Goal: Find contact information: Find contact information

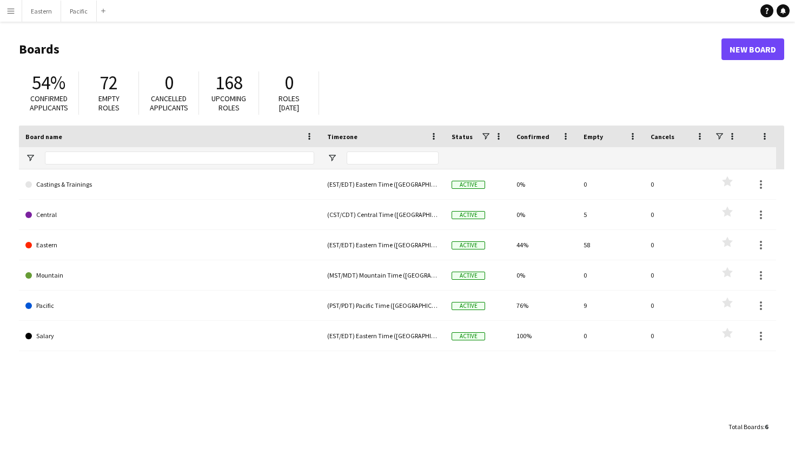
click at [9, 15] on button "Menu" at bounding box center [11, 11] width 22 height 22
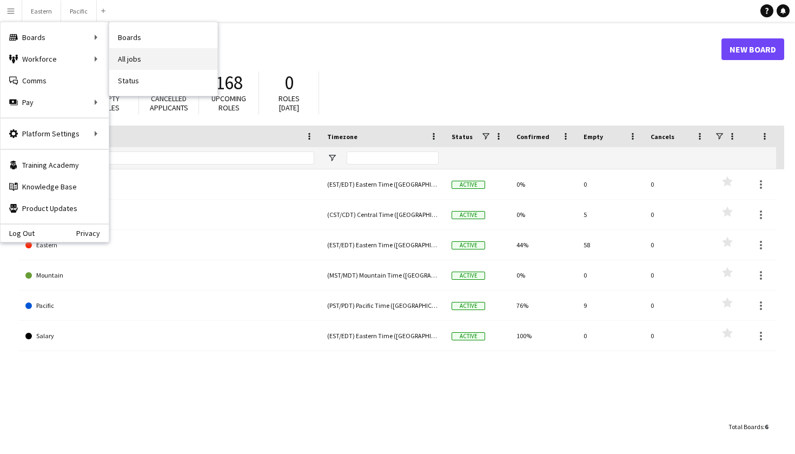
click at [171, 58] on link "All jobs" at bounding box center [163, 59] width 108 height 22
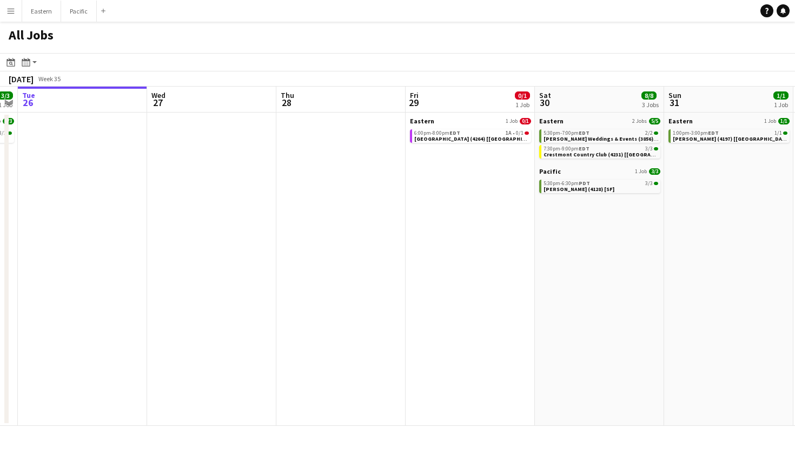
scroll to position [0, 420]
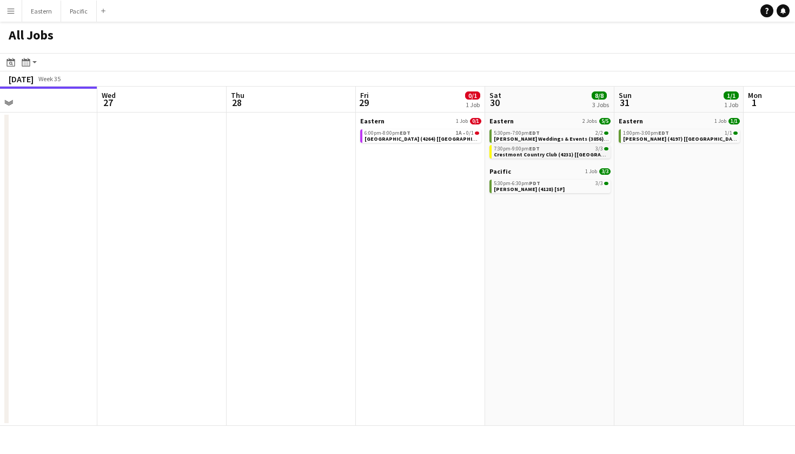
click at [520, 152] on span "Crestmont Country Club (4231) [NYC]" at bounding box center [563, 154] width 139 height 7
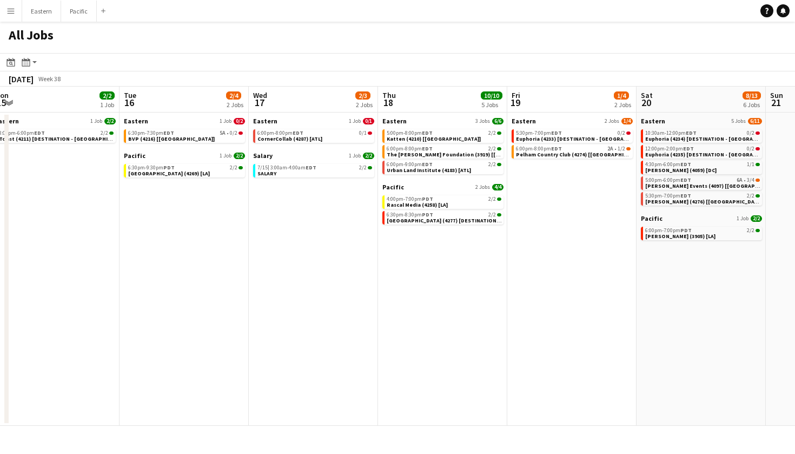
scroll to position [0, 398]
click at [346, 138] on link "6:00pm-8:00pm EDT 0/1 CornerCollab (4287) [ATL]" at bounding box center [314, 135] width 115 height 12
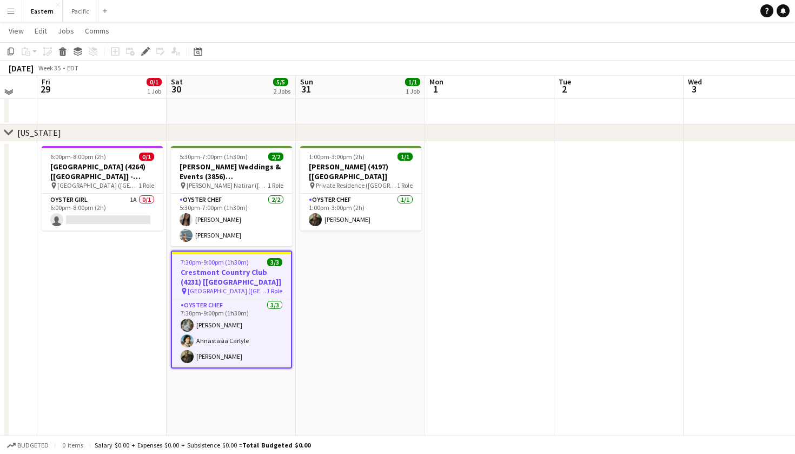
scroll to position [282, 0]
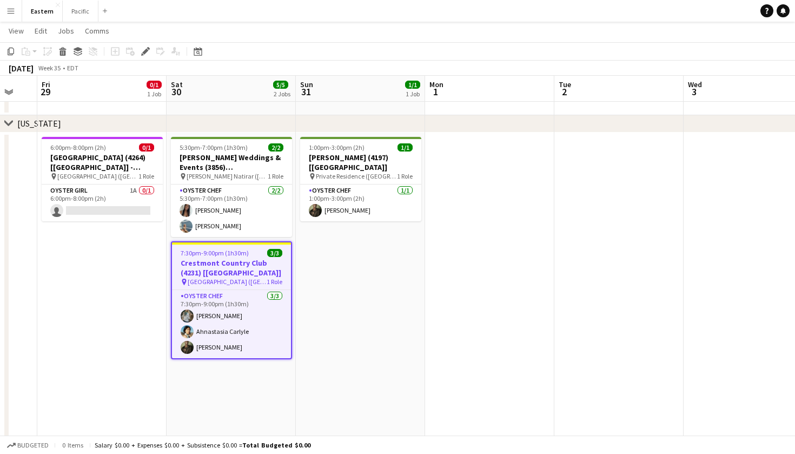
click at [273, 259] on h3 "Crestmont Country Club (4231) [NYC]" at bounding box center [231, 267] width 119 height 19
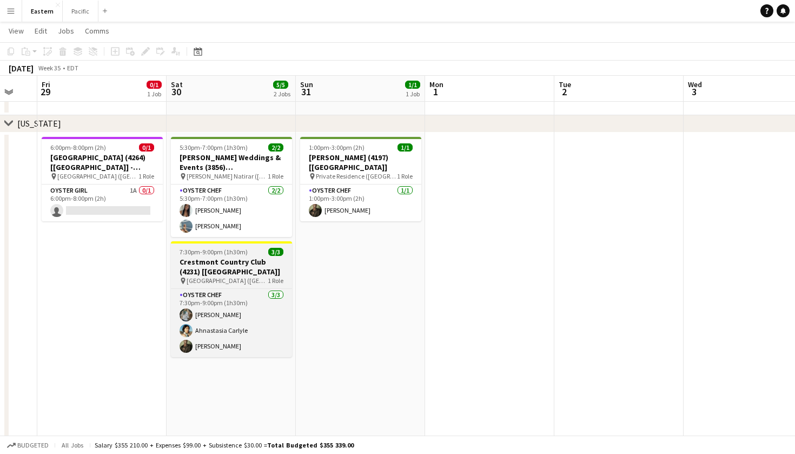
click at [273, 259] on h3 "Crestmont Country Club (4231) [NYC]" at bounding box center [231, 266] width 121 height 19
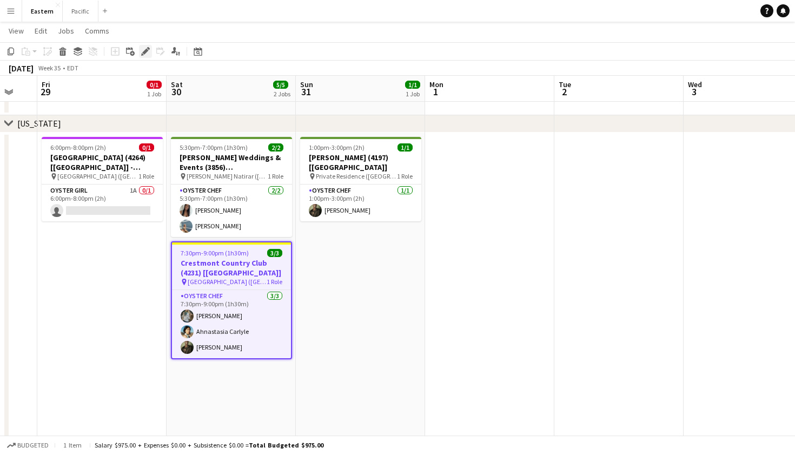
click at [147, 48] on icon "Edit" at bounding box center [145, 51] width 9 height 9
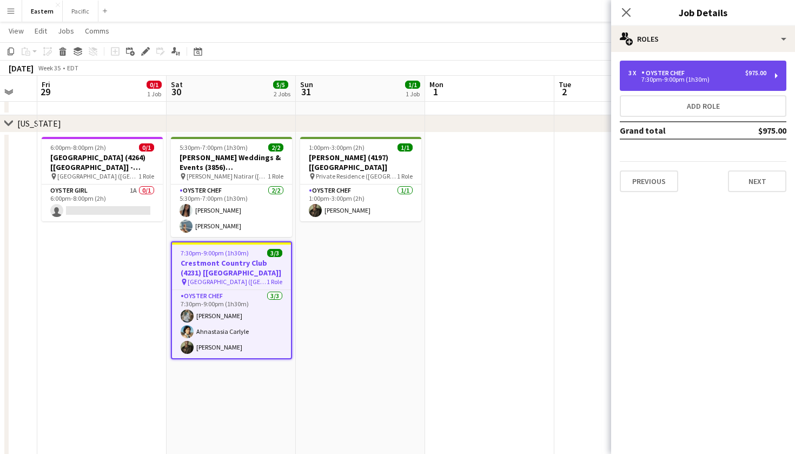
click at [743, 76] on div "3 x Oyster Chef $975.00" at bounding box center [697, 73] width 138 height 8
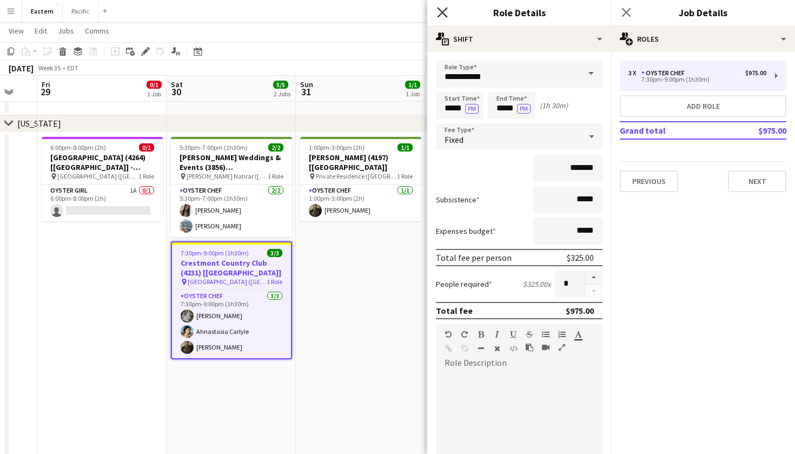
click at [439, 9] on icon at bounding box center [442, 12] width 10 height 10
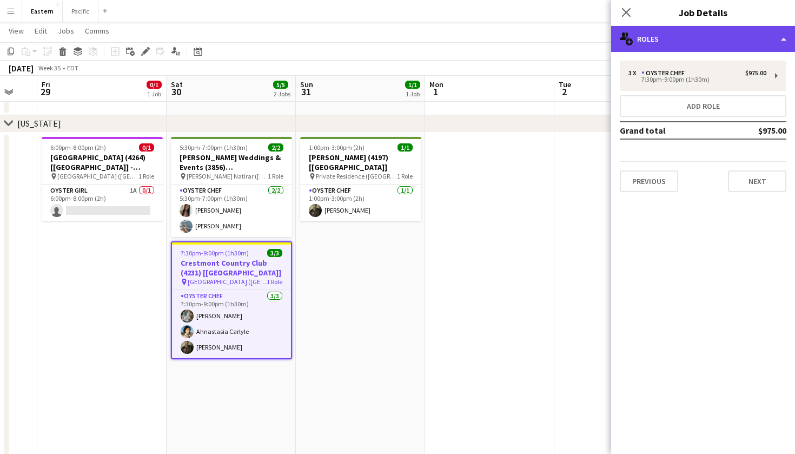
click at [689, 32] on div "multiple-users-add Roles" at bounding box center [703, 39] width 184 height 26
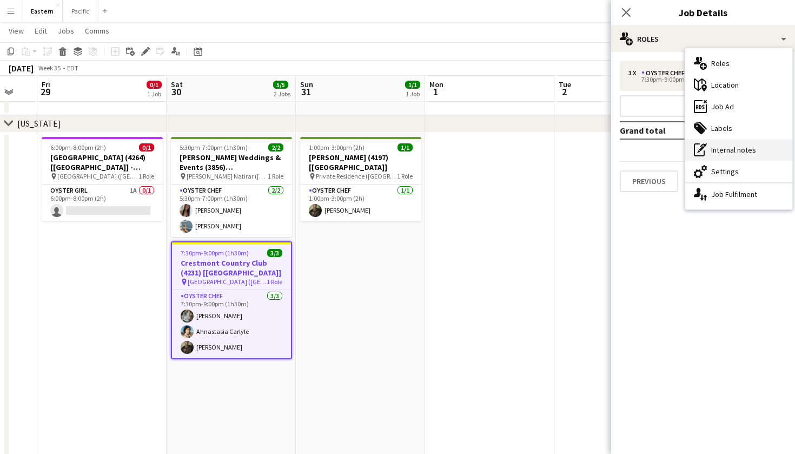
click at [733, 151] on div "pen-write Internal notes" at bounding box center [738, 150] width 107 height 22
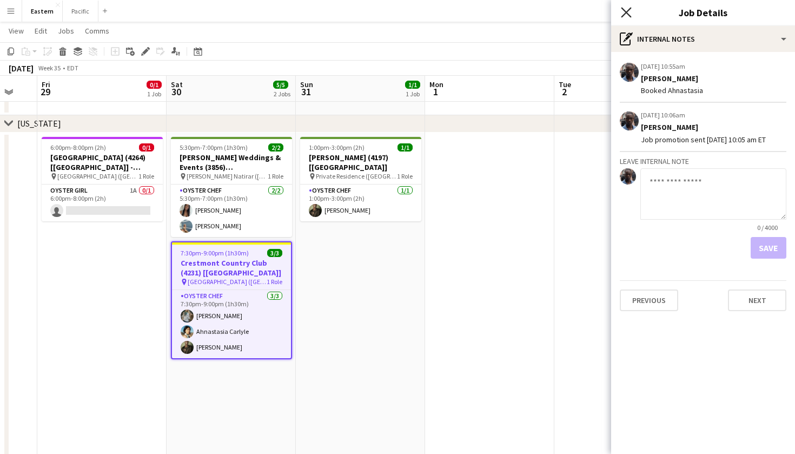
click at [629, 12] on icon "Close pop-in" at bounding box center [626, 12] width 10 height 10
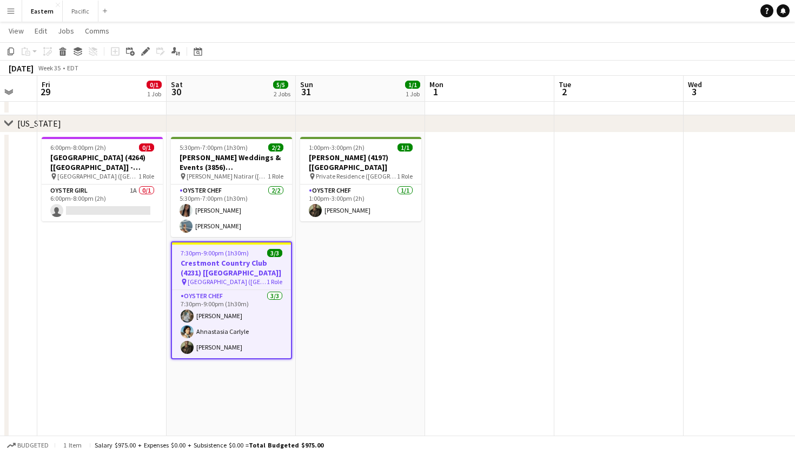
click at [274, 258] on h3 "Crestmont Country Club (4231) [NYC]" at bounding box center [231, 267] width 119 height 19
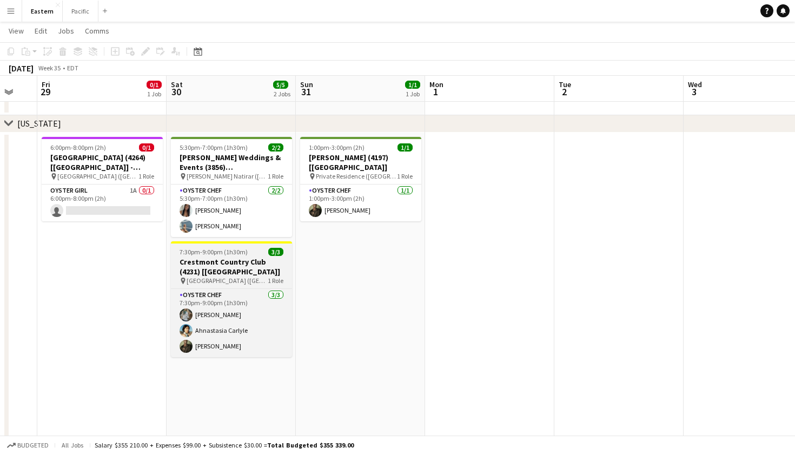
click at [259, 263] on h3 "Crestmont Country Club (4231) [NYC]" at bounding box center [231, 266] width 121 height 19
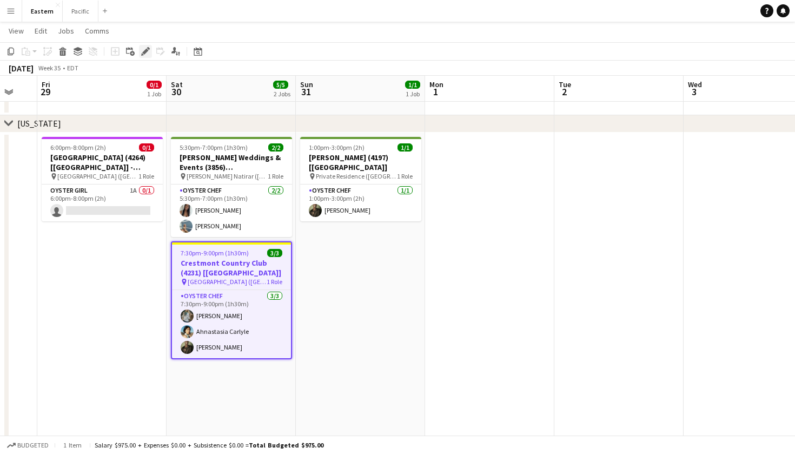
click at [143, 57] on div "Edit" at bounding box center [145, 51] width 13 height 13
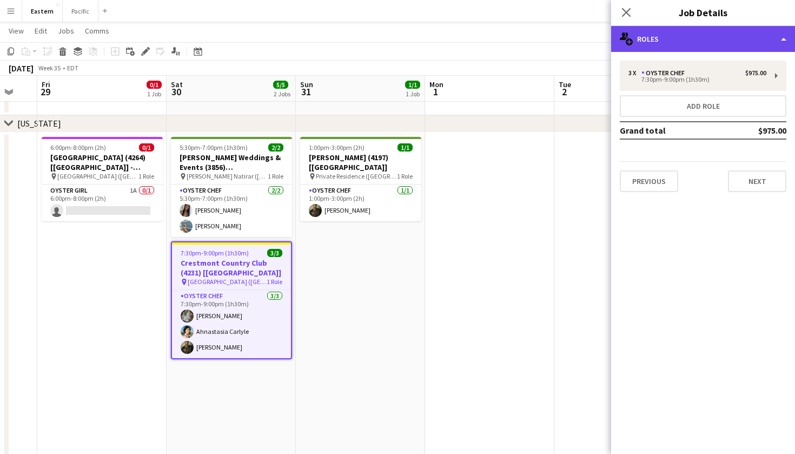
click at [705, 44] on div "multiple-users-add Roles" at bounding box center [703, 39] width 184 height 26
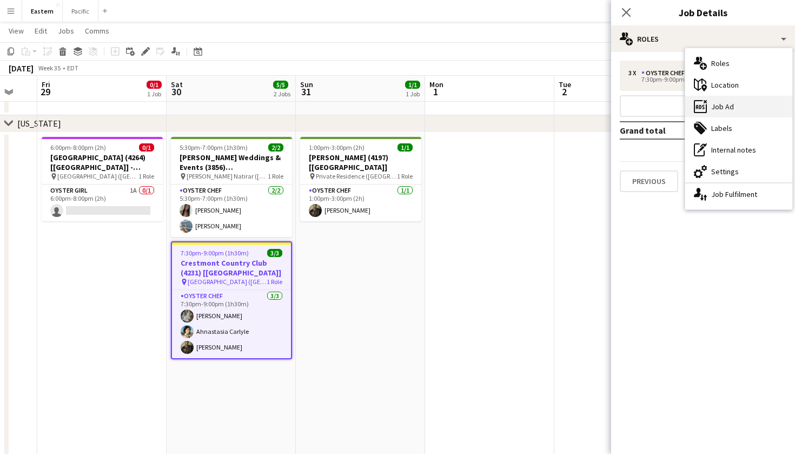
click at [742, 105] on div "ads-window Job Ad" at bounding box center [738, 107] width 107 height 22
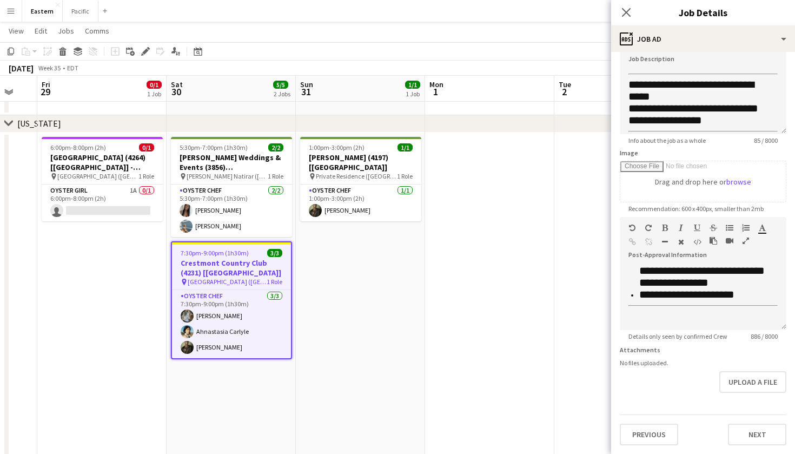
scroll to position [480, 0]
click at [632, 11] on app-icon "Close pop-in" at bounding box center [627, 13] width 16 height 16
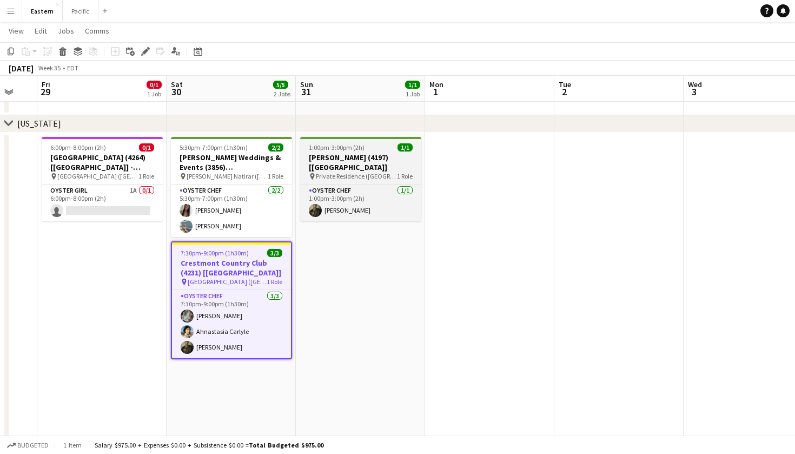
click at [340, 172] on span "Private Residence (Colts Neck, NJ)" at bounding box center [356, 176] width 81 height 8
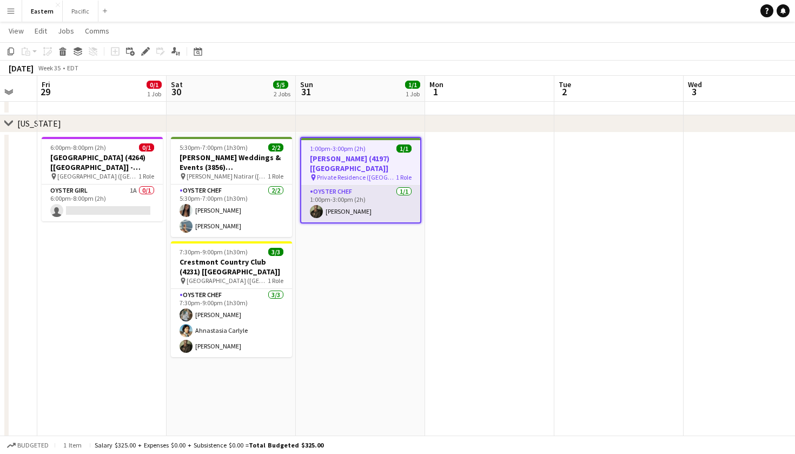
scroll to position [0, 480]
click at [401, 190] on app-card-role "Oyster Chef 1/1 1:00pm-3:00pm (2h) Jeremiah Bell" at bounding box center [360, 203] width 119 height 37
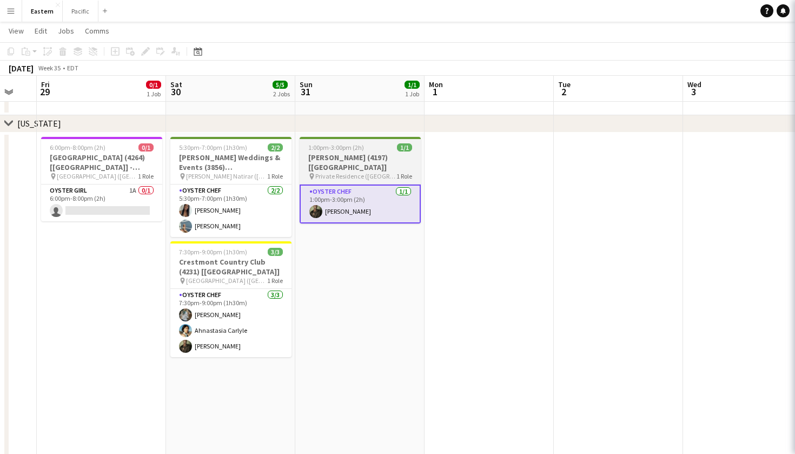
click at [396, 172] on span "1 Role" at bounding box center [404, 176] width 16 height 8
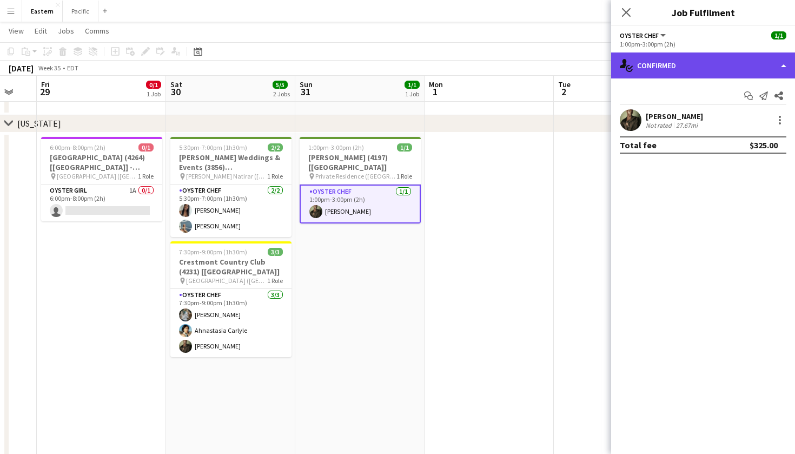
click at [693, 71] on div "single-neutral-actions-check-2 Confirmed" at bounding box center [703, 65] width 184 height 26
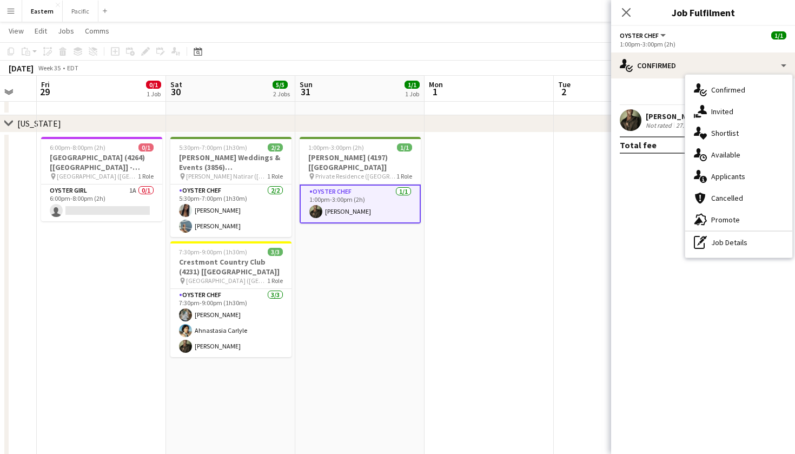
click at [406, 301] on app-date-cell "1:00pm-3:00pm (2h) 1/1 Mish Dubinskiy (4197) [NYC] pin Private Residence (Colts…" at bounding box center [359, 366] width 129 height 469
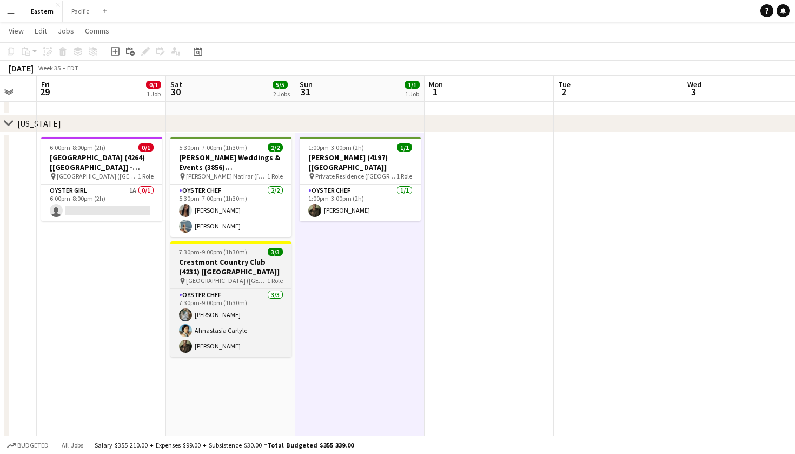
click at [235, 284] on span "Crestmont Country Club (West Orange, NJ)" at bounding box center [226, 280] width 81 height 8
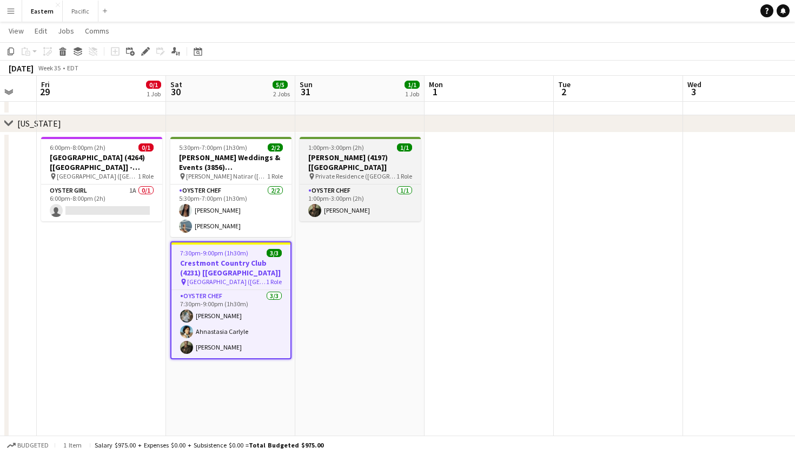
click at [359, 157] on h3 "Mish Dubinskiy (4197) [NYC]" at bounding box center [360, 161] width 121 height 19
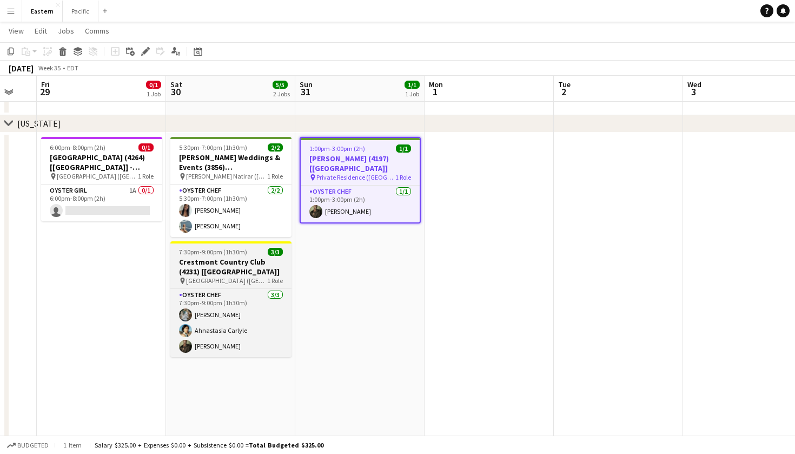
click at [248, 265] on h3 "Crestmont Country Club (4231) [NYC]" at bounding box center [230, 266] width 121 height 19
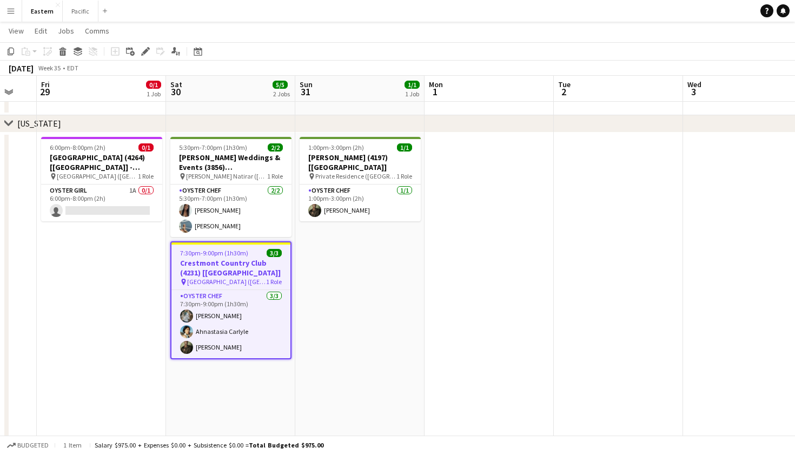
click at [253, 258] on h3 "Crestmont Country Club (4231) [NYC]" at bounding box center [230, 267] width 119 height 19
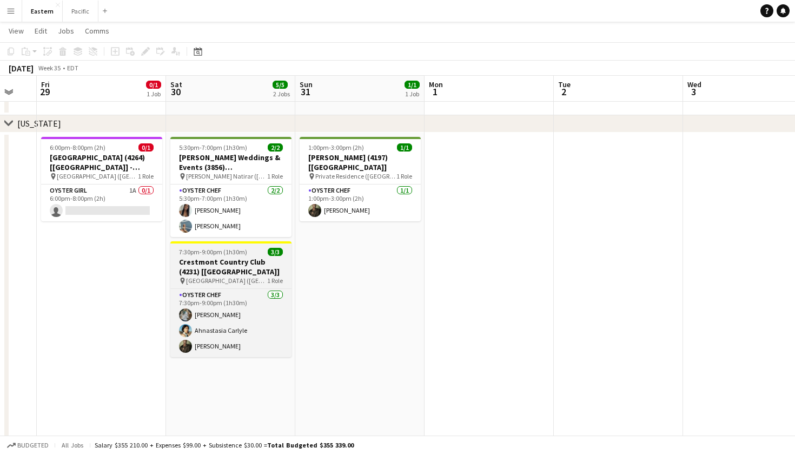
click at [253, 257] on h3 "Crestmont Country Club (4231) [NYC]" at bounding box center [230, 266] width 121 height 19
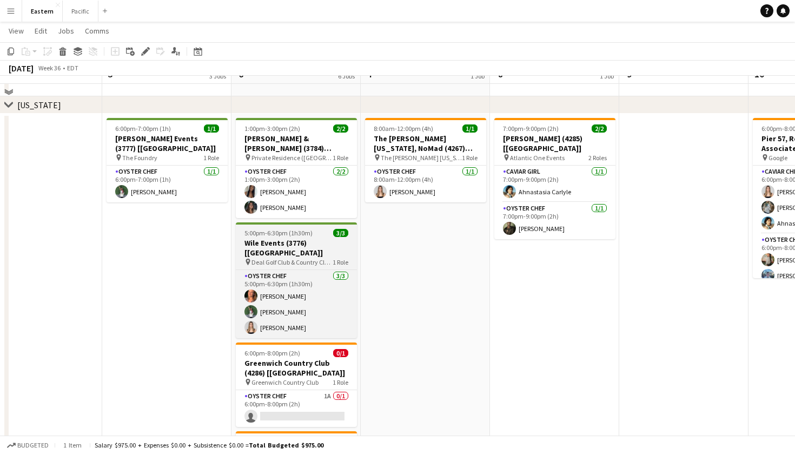
scroll to position [362, 0]
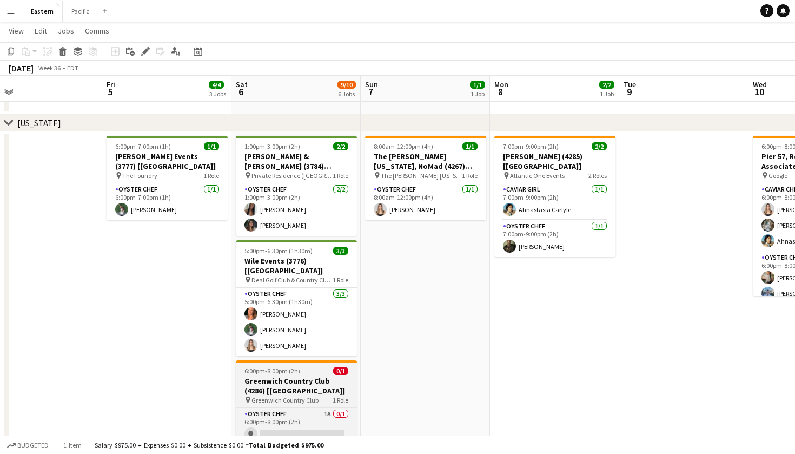
click at [331, 367] on div "6:00pm-8:00pm (2h) 0/1" at bounding box center [296, 371] width 121 height 8
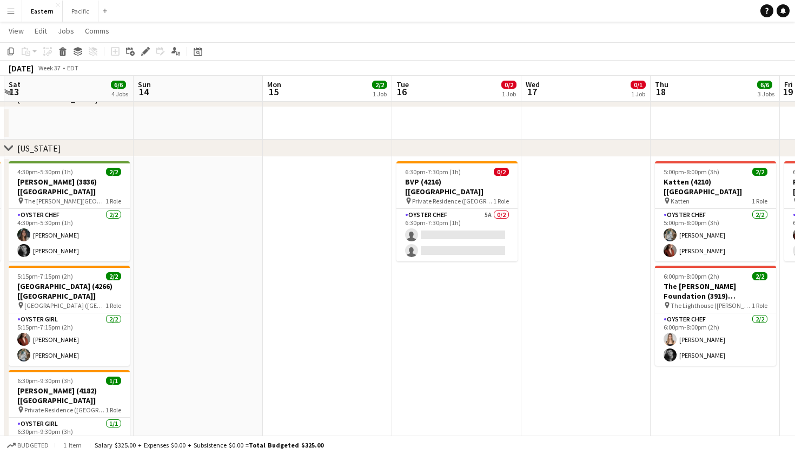
scroll to position [0, 388]
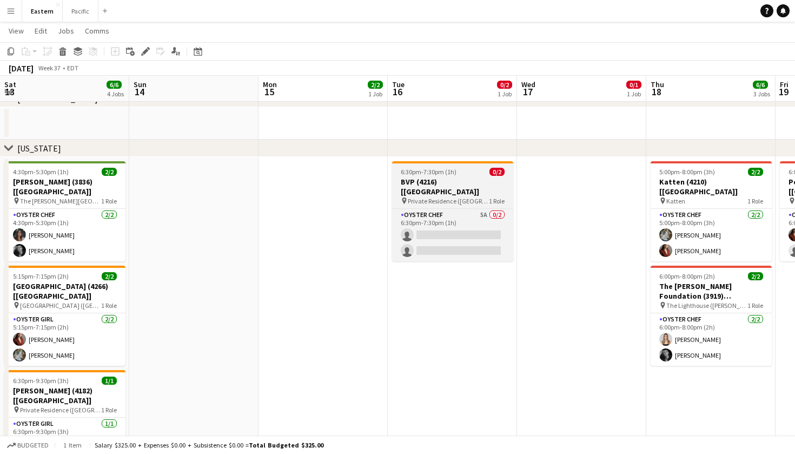
click at [468, 208] on div "Oyster Chef 5A 0/2 6:30pm-7:30pm (1h) single-neutral-actions single-neutral-act…" at bounding box center [452, 234] width 121 height 53
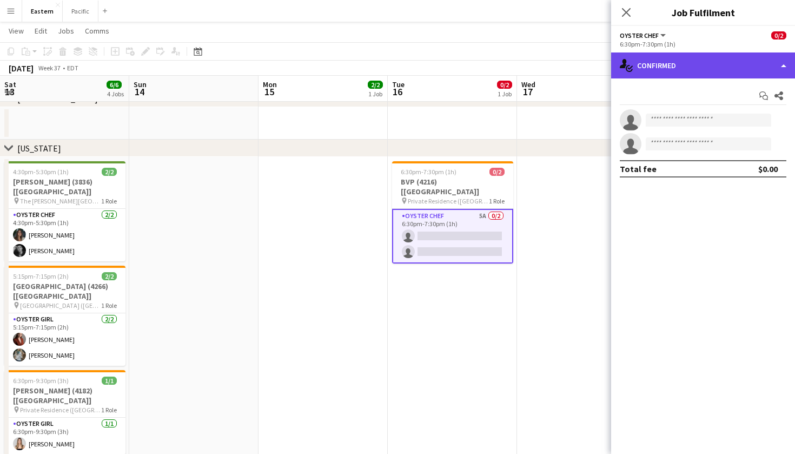
click at [730, 65] on div "single-neutral-actions-check-2 Confirmed" at bounding box center [703, 65] width 184 height 26
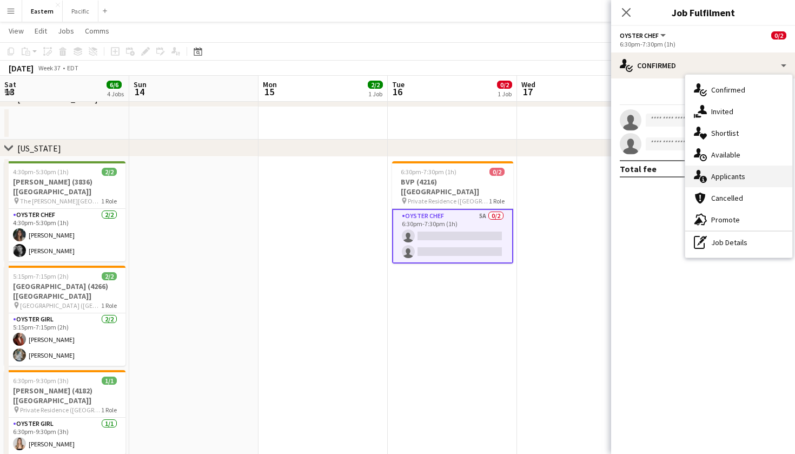
click at [716, 181] on div "single-neutral-actions-information Applicants" at bounding box center [738, 176] width 107 height 22
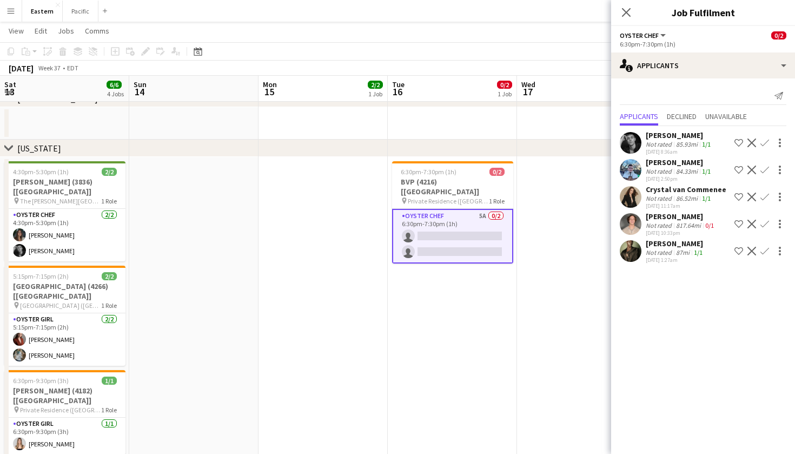
click at [626, 19] on div "Close pop-in" at bounding box center [626, 12] width 30 height 25
click at [620, 14] on app-icon "Close pop-in" at bounding box center [627, 13] width 16 height 16
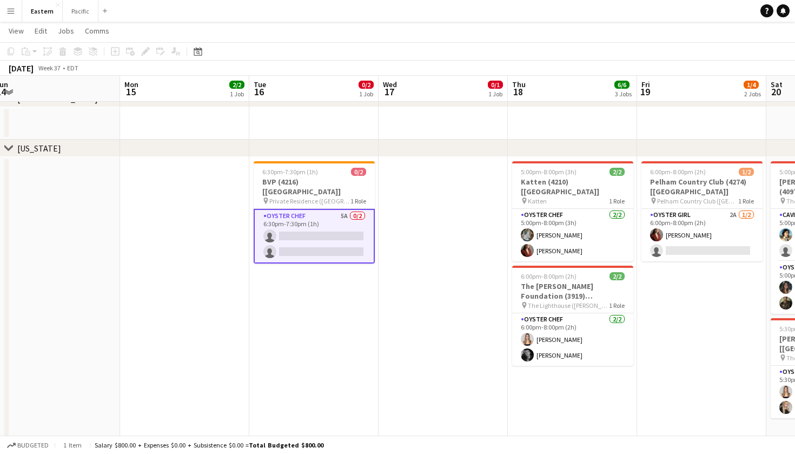
scroll to position [0, 526]
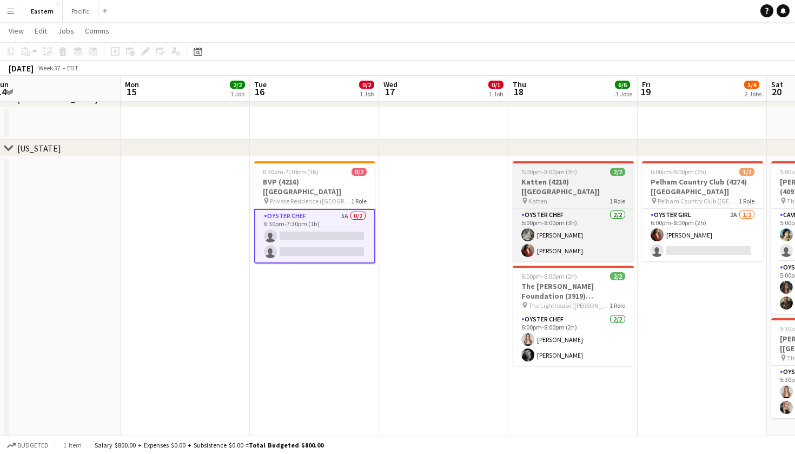
click at [602, 185] on h3 "Katten (4210) [[GEOGRAPHIC_DATA]]" at bounding box center [573, 186] width 121 height 19
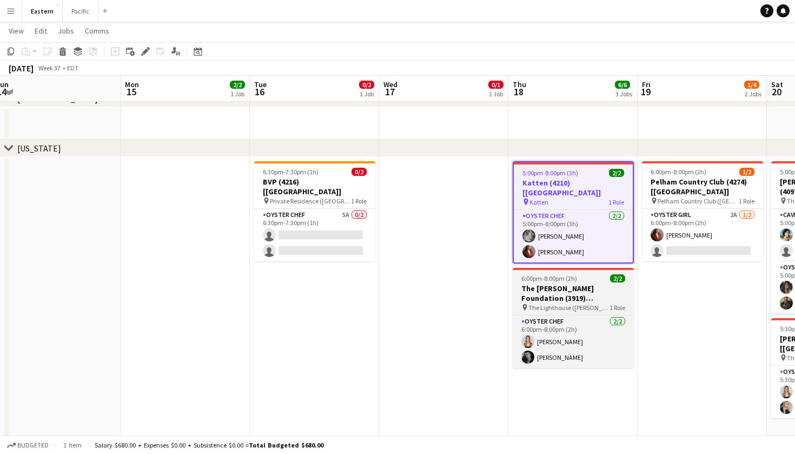
click at [594, 286] on h3 "The [PERSON_NAME] Foundation (3919) [[GEOGRAPHIC_DATA]]" at bounding box center [573, 292] width 121 height 19
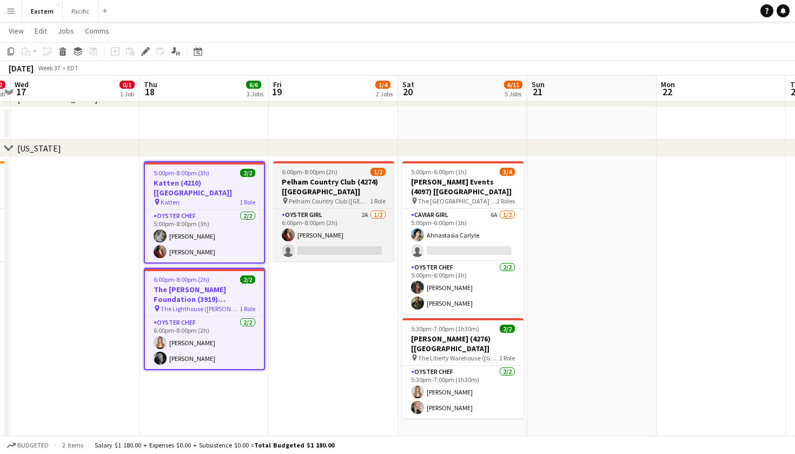
scroll to position [0, 374]
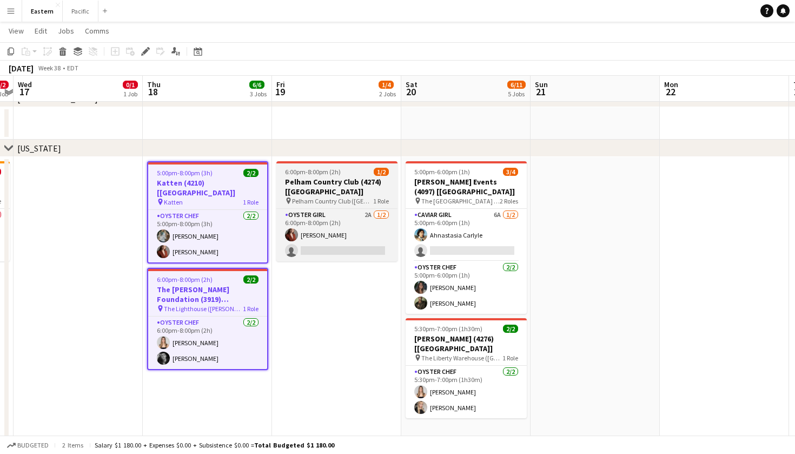
click at [336, 194] on h3 "Pelham Country Club (4274) [[GEOGRAPHIC_DATA]]" at bounding box center [336, 186] width 121 height 19
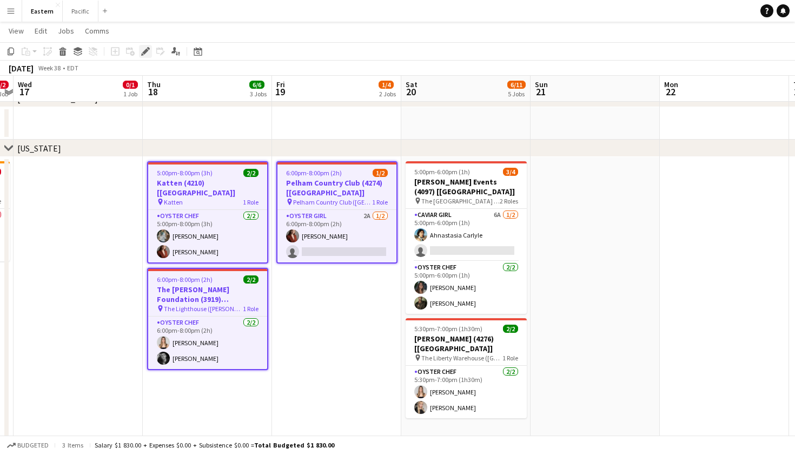
click at [145, 49] on icon "Edit" at bounding box center [145, 51] width 9 height 9
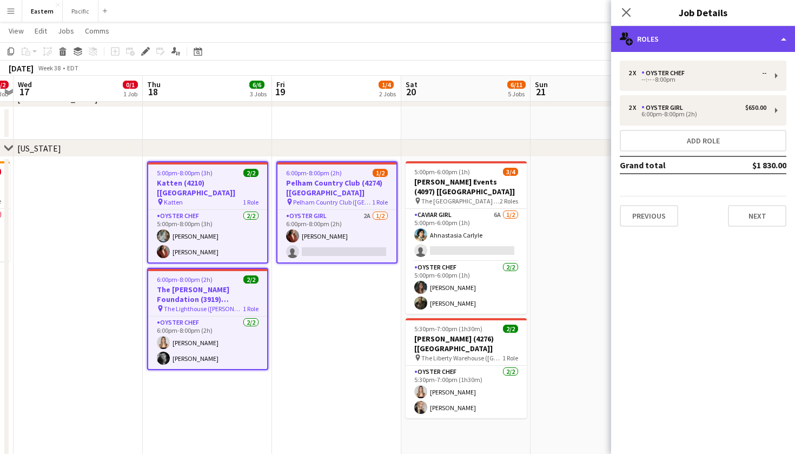
click at [740, 46] on div "multiple-users-add Roles" at bounding box center [703, 39] width 184 height 26
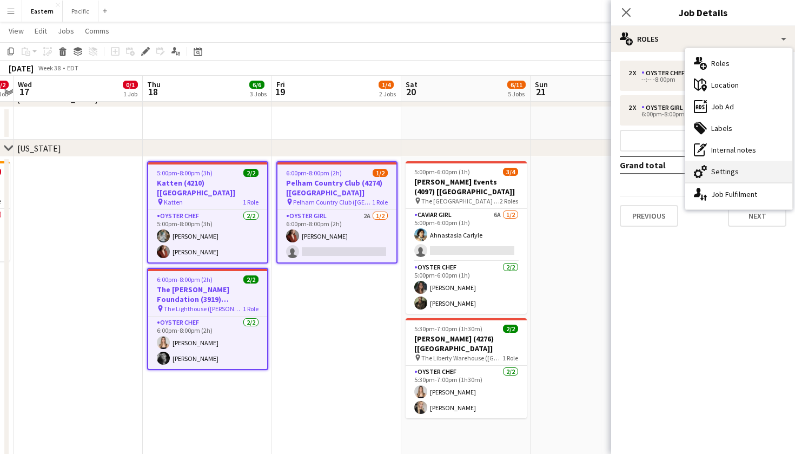
click at [723, 168] on div "cog-double-3 Settings" at bounding box center [738, 172] width 107 height 22
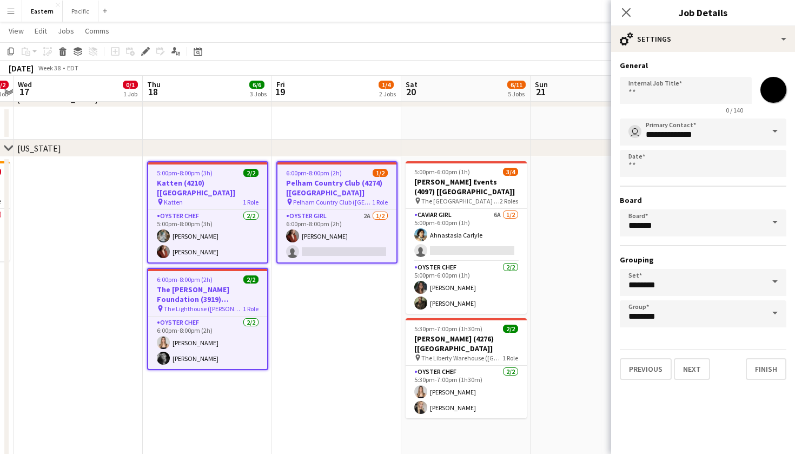
click at [754, 83] on div "Internal Job Title 0 / 140 *******" at bounding box center [703, 93] width 167 height 42
click at [765, 88] on input "*******" at bounding box center [773, 89] width 39 height 39
type input "*******"
click at [626, 13] on icon at bounding box center [626, 12] width 10 height 10
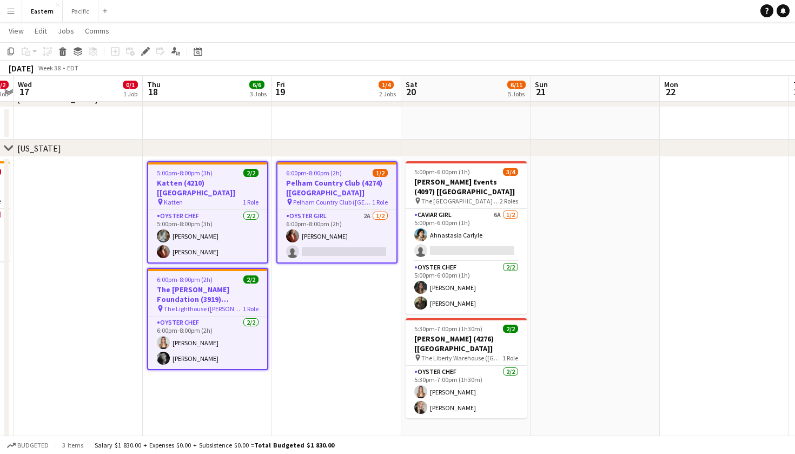
click at [564, 160] on app-date-cell at bounding box center [594, 423] width 129 height 532
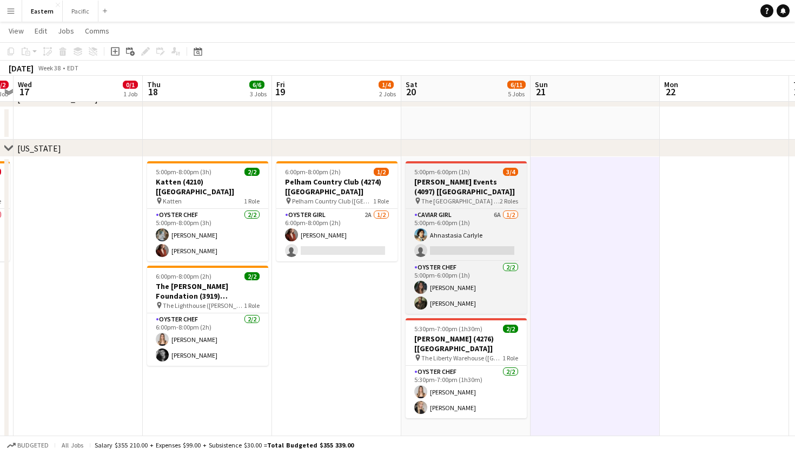
click at [481, 196] on h3 "[PERSON_NAME] Events (4097) [[GEOGRAPHIC_DATA]]" at bounding box center [466, 186] width 121 height 19
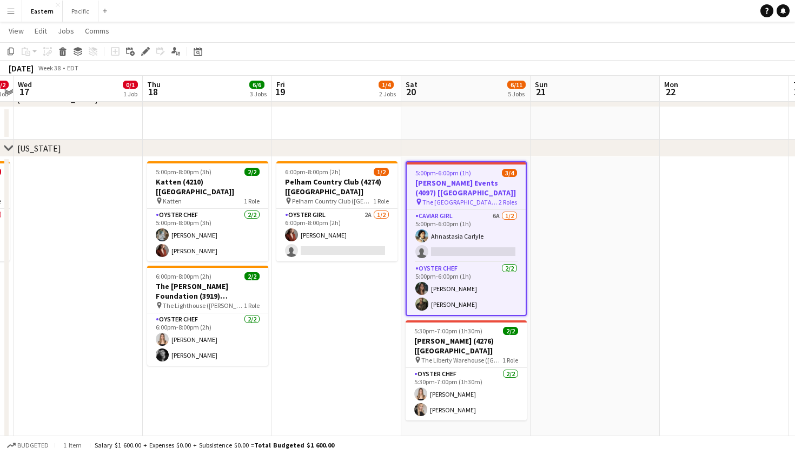
click at [493, 183] on h3 "[PERSON_NAME] Events (4097) [[GEOGRAPHIC_DATA]]" at bounding box center [466, 187] width 119 height 19
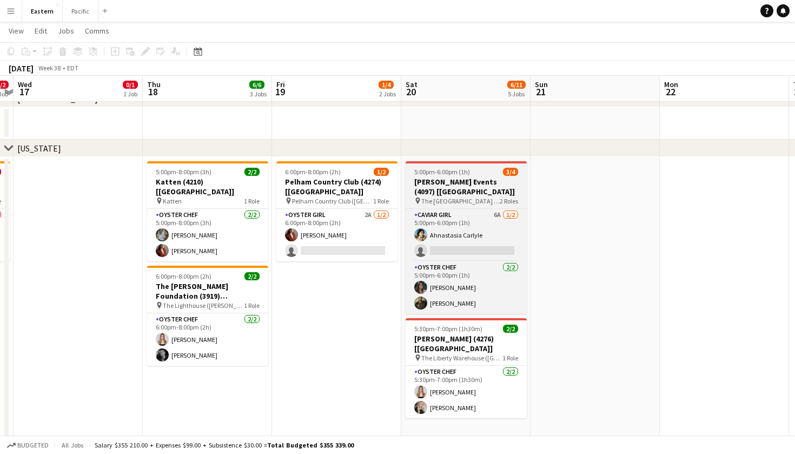
click at [494, 180] on h3 "[PERSON_NAME] Events (4097) [[GEOGRAPHIC_DATA]]" at bounding box center [466, 186] width 121 height 19
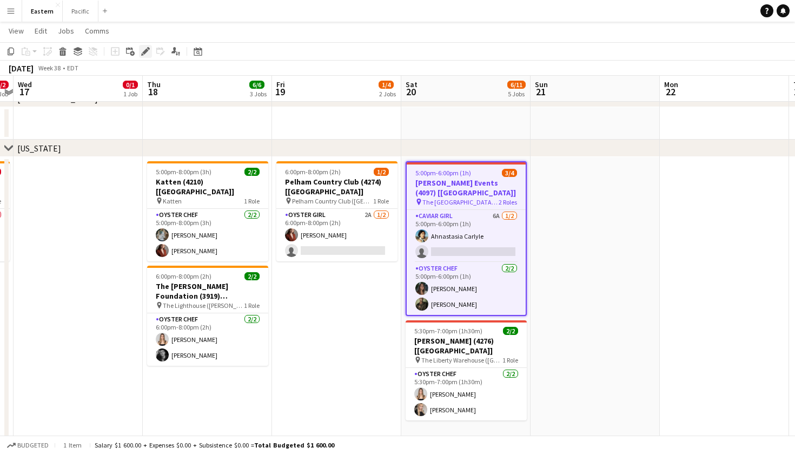
click at [147, 54] on icon "Edit" at bounding box center [145, 51] width 9 height 9
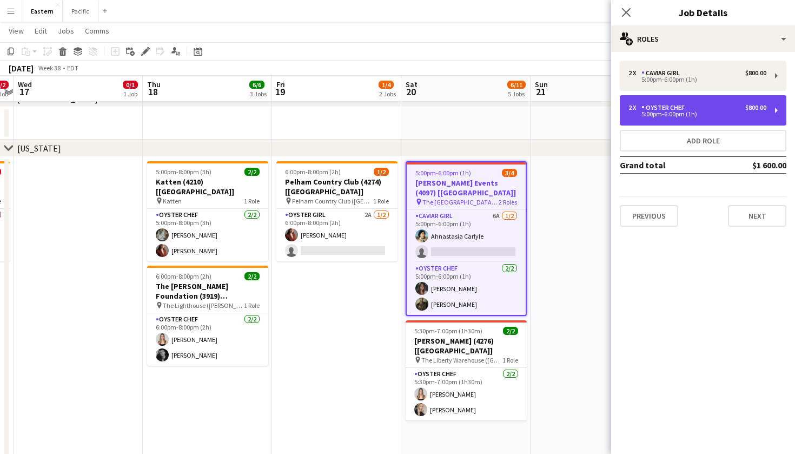
click at [762, 102] on div "2 x Oyster Chef $800.00 5:00pm-6:00pm (1h)" at bounding box center [703, 110] width 167 height 30
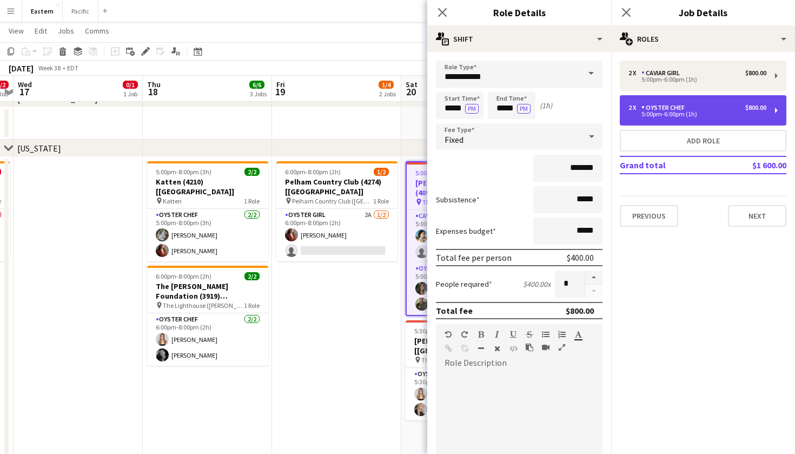
click at [769, 110] on div "2 x Oyster Chef $800.00 5:00pm-6:00pm (1h)" at bounding box center [703, 110] width 167 height 30
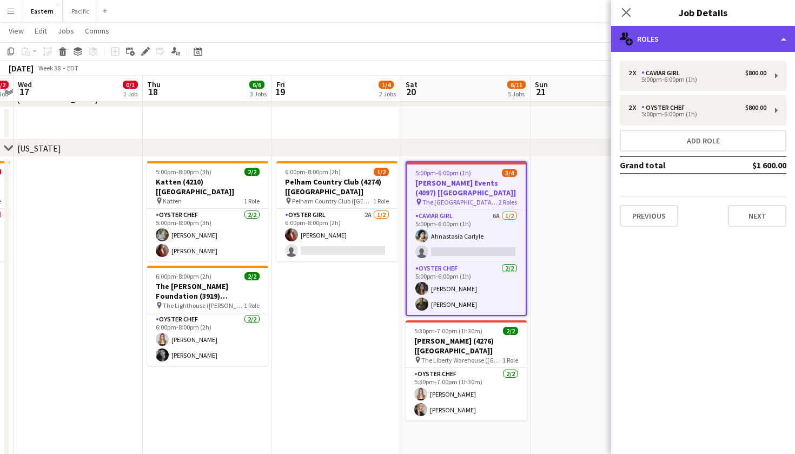
click at [772, 34] on div "multiple-users-add Roles" at bounding box center [703, 39] width 184 height 26
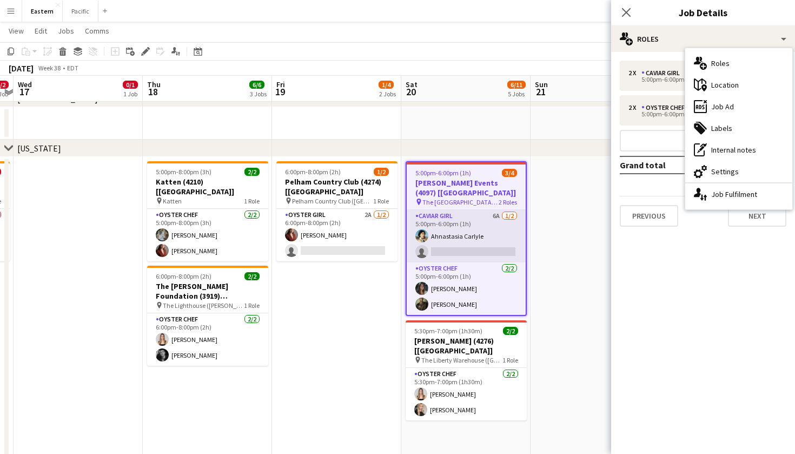
click at [486, 218] on app-card-role "Caviar Girl 6A 1/2 5:00pm-6:00pm (1h) Ahnastasia Carlyle single-neutral-actions" at bounding box center [466, 236] width 119 height 52
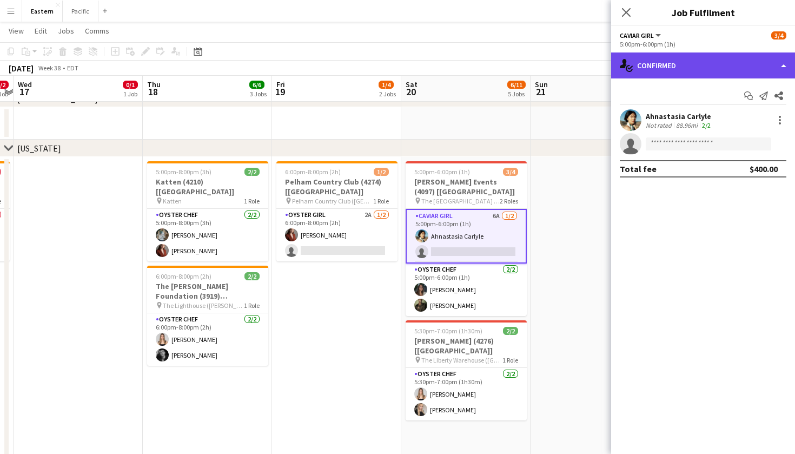
click at [729, 68] on div "single-neutral-actions-check-2 Confirmed" at bounding box center [703, 65] width 184 height 26
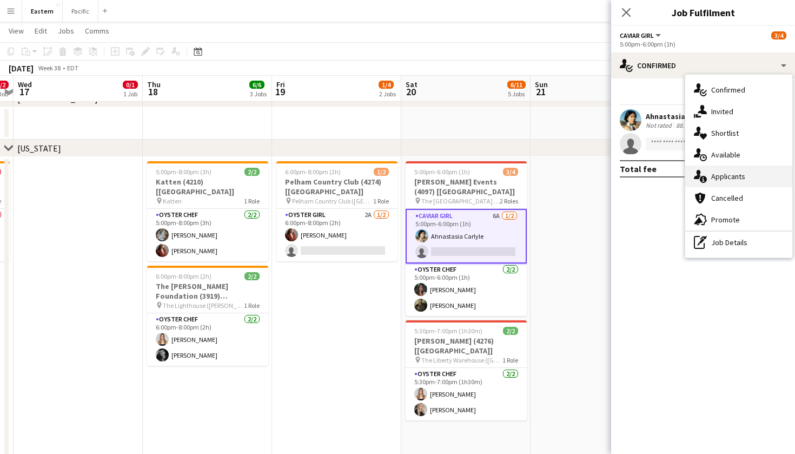
click at [744, 168] on div "single-neutral-actions-information Applicants" at bounding box center [738, 176] width 107 height 22
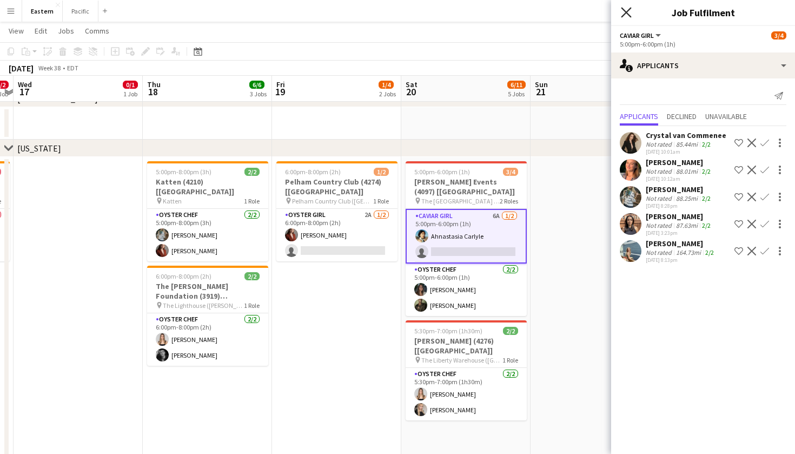
click at [624, 10] on icon at bounding box center [626, 12] width 10 height 10
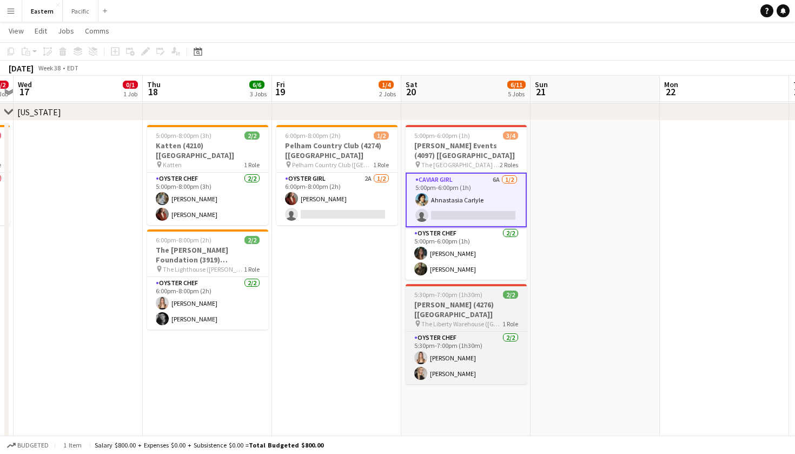
scroll to position [346, 0]
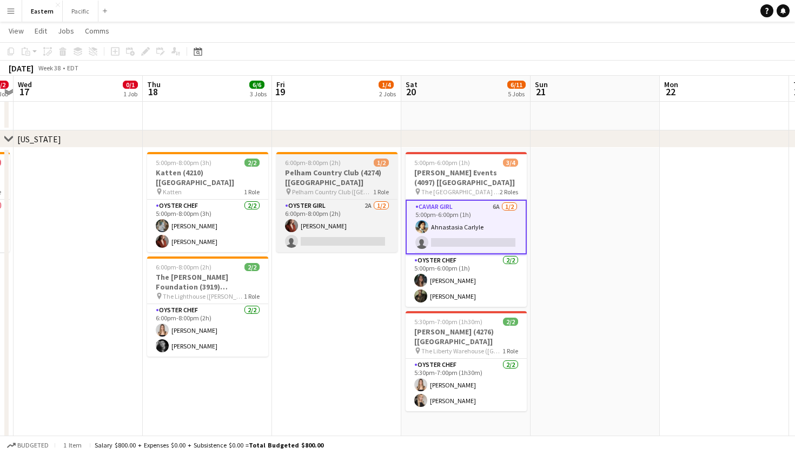
click at [366, 182] on h3 "Pelham Country Club (4274) [[GEOGRAPHIC_DATA]]" at bounding box center [336, 177] width 121 height 19
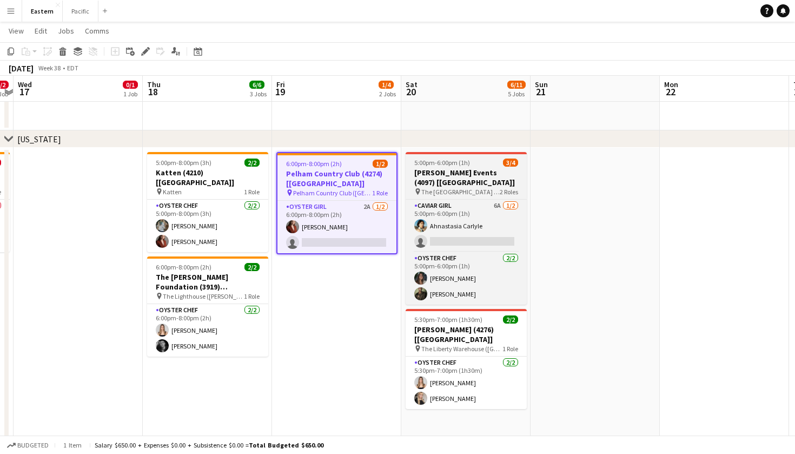
click at [437, 170] on h3 "[PERSON_NAME] Events (4097) [[GEOGRAPHIC_DATA]]" at bounding box center [466, 177] width 121 height 19
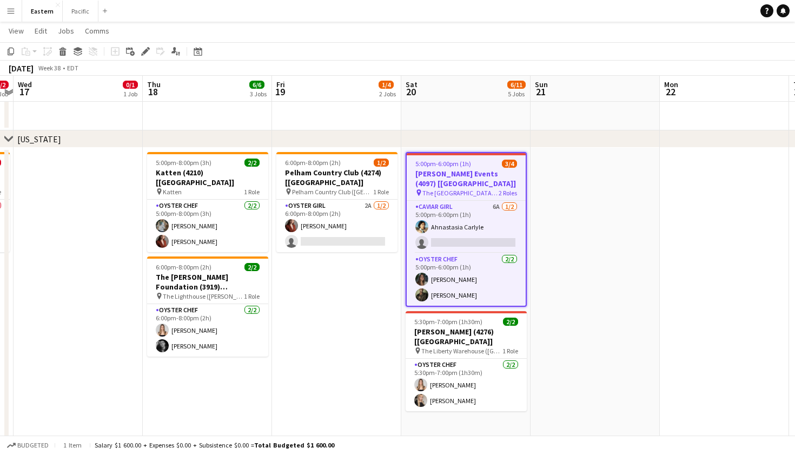
click at [353, 167] on app-calendar-viewport "Sun 14 Mon 15 2/2 1 Job Tue 16 0/2 1 Job Wed 17 0/1 1 Job Thu 18 6/6 3 Jobs Fri…" at bounding box center [397, 460] width 795 height 1527
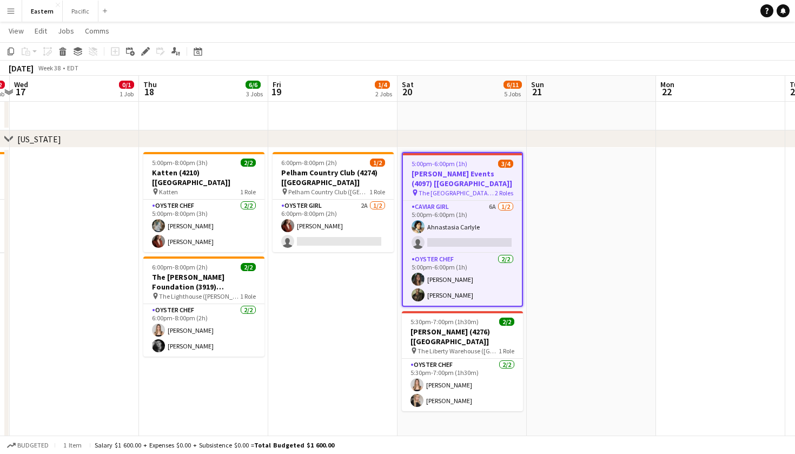
click at [353, 167] on app-job-card "6:00pm-8:00pm (2h) 1/2 Pelham Country Club (4274) [NYC] pin Pelham Country Club…" at bounding box center [333, 202] width 121 height 100
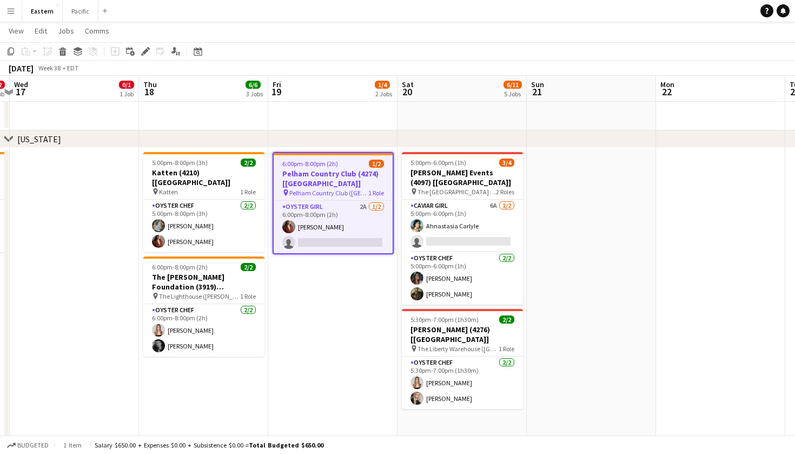
click at [344, 327] on app-date-cell "6:00pm-8:00pm (2h) 1/2 Pelham Country Club (4274) [NYC] pin Pelham Country Club…" at bounding box center [332, 414] width 129 height 532
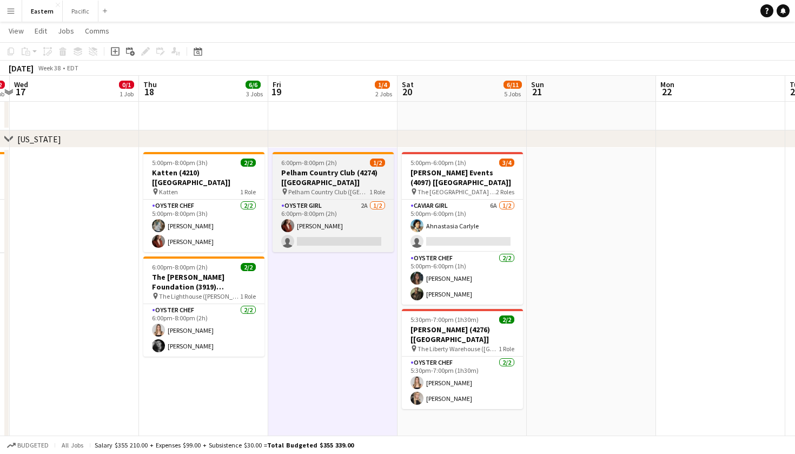
click at [334, 183] on h3 "Pelham Country Club (4274) [[GEOGRAPHIC_DATA]]" at bounding box center [333, 177] width 121 height 19
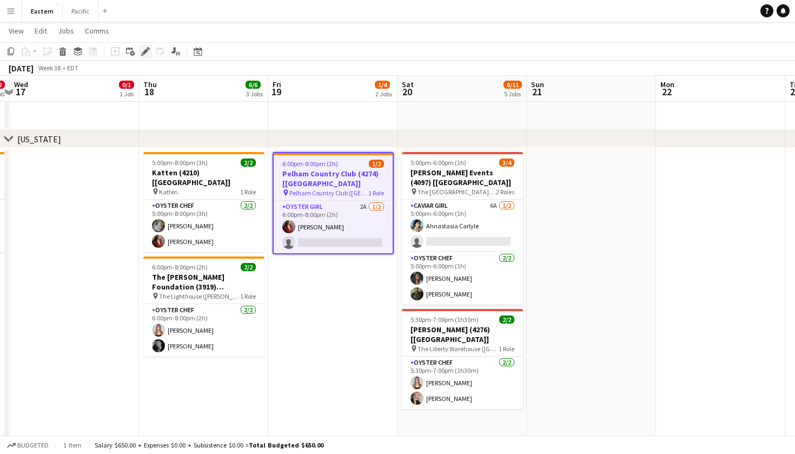
click at [147, 49] on icon at bounding box center [145, 52] width 6 height 6
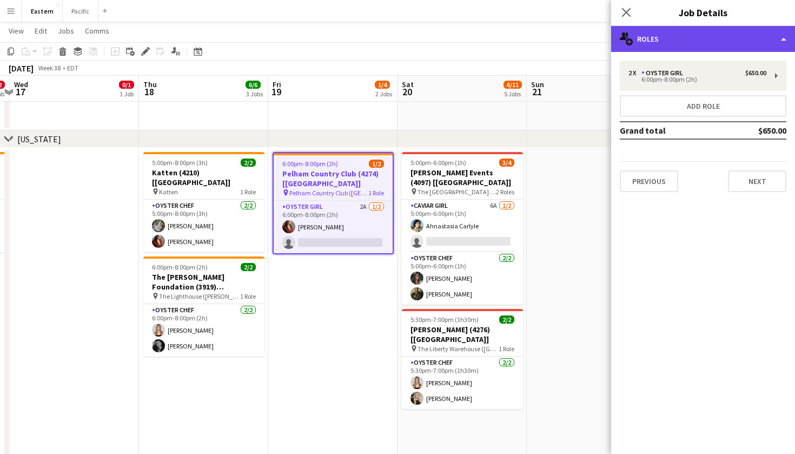
click at [731, 41] on div "multiple-users-add Roles" at bounding box center [703, 39] width 184 height 26
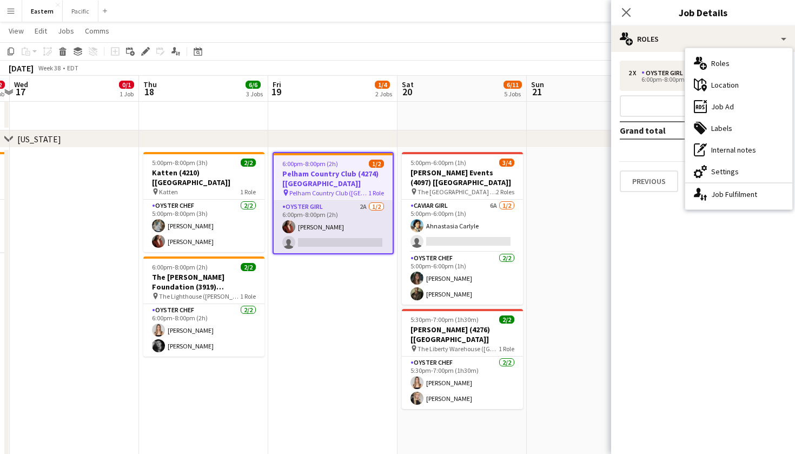
click at [372, 208] on app-card-role "Oyster Girl 2A 1/2 6:00pm-8:00pm (2h) Agnes Artych single-neutral-actions" at bounding box center [333, 227] width 119 height 52
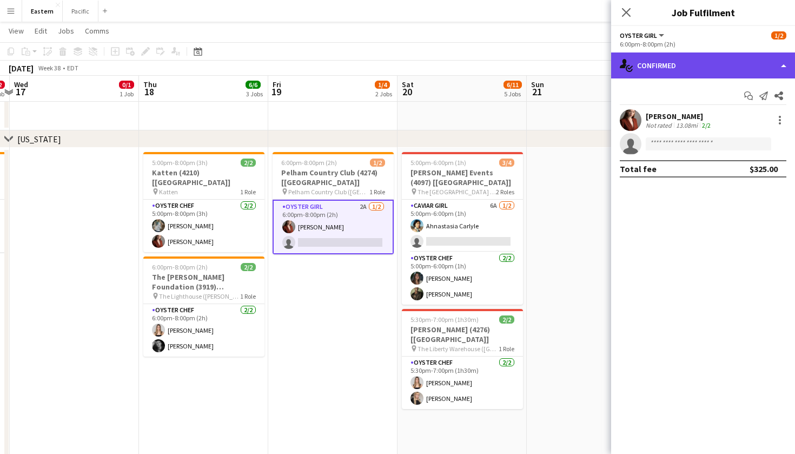
click at [710, 76] on div "single-neutral-actions-check-2 Confirmed" at bounding box center [703, 65] width 184 height 26
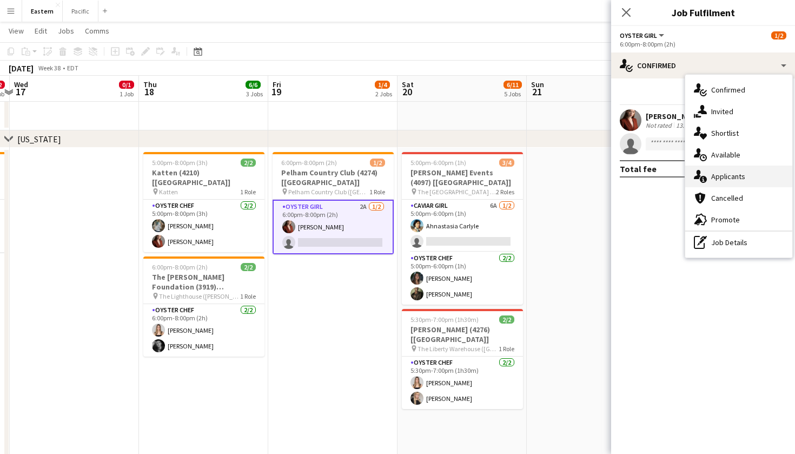
click at [726, 175] on div "single-neutral-actions-information Applicants" at bounding box center [738, 176] width 107 height 22
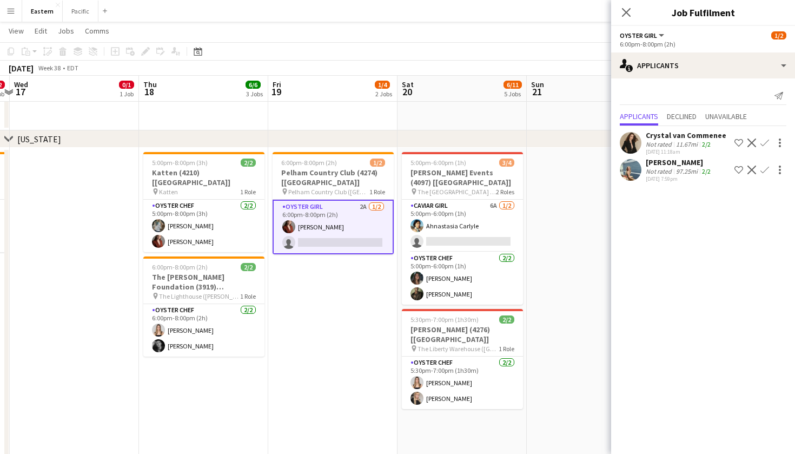
click at [620, 5] on div "Close pop-in" at bounding box center [626, 12] width 30 height 25
click at [619, 17] on div "Close pop-in" at bounding box center [626, 12] width 30 height 25
click at [80, 14] on button "Pacific Close" at bounding box center [81, 11] width 36 height 21
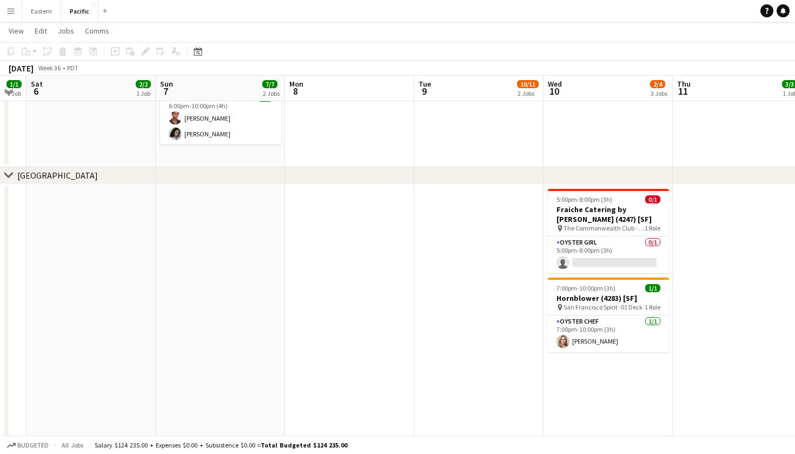
scroll to position [497, 0]
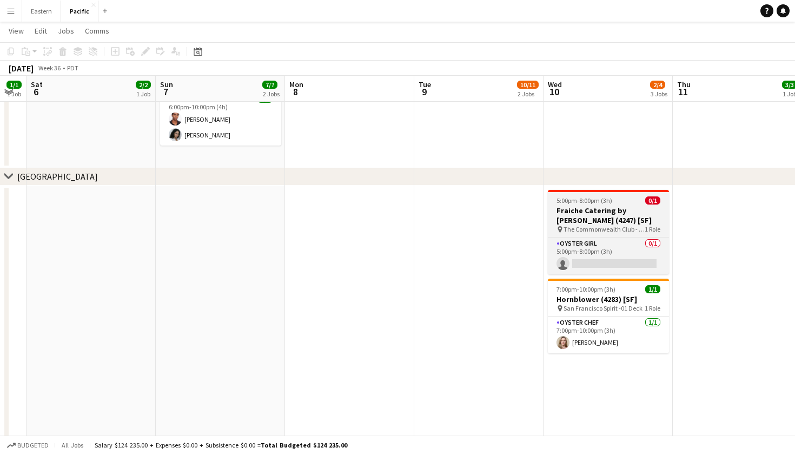
click at [635, 221] on h3 "Fraiche Catering by Patrick David (4247) [SF]" at bounding box center [608, 214] width 121 height 19
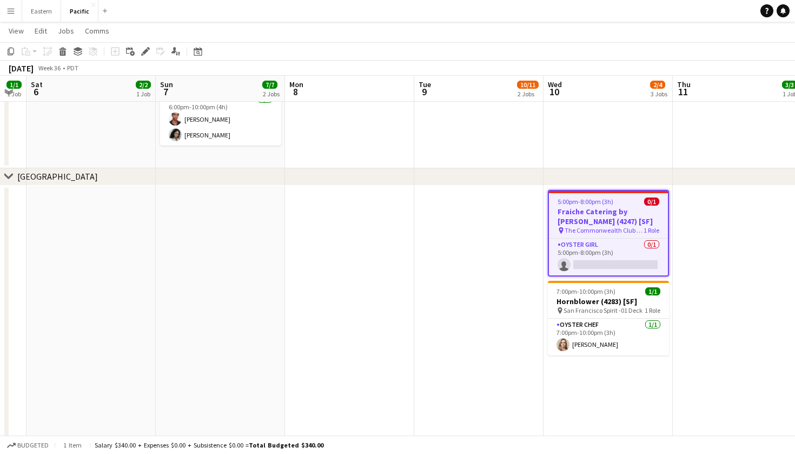
click at [476, 152] on app-date-cell "4:00pm-8:00pm (4h) 2/3 Onni (4133) [LA] pin Level Los Angeles - Downtown South …" at bounding box center [478, 22] width 129 height 291
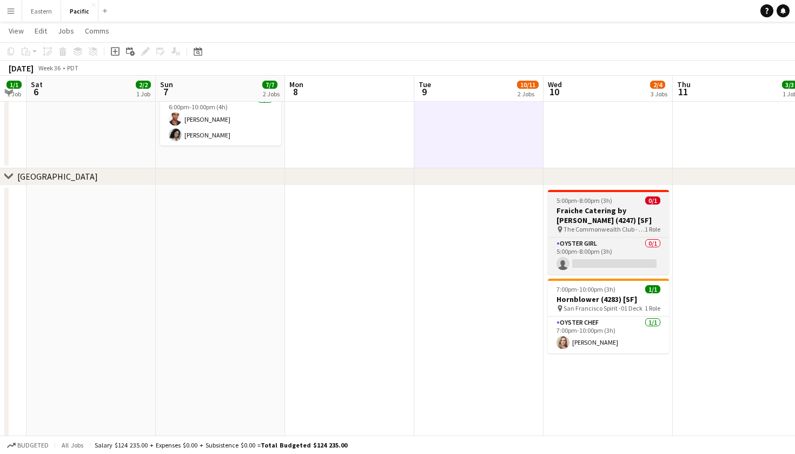
click at [615, 230] on span "The Commonwealth Club - Rooftop" at bounding box center [603, 229] width 81 height 8
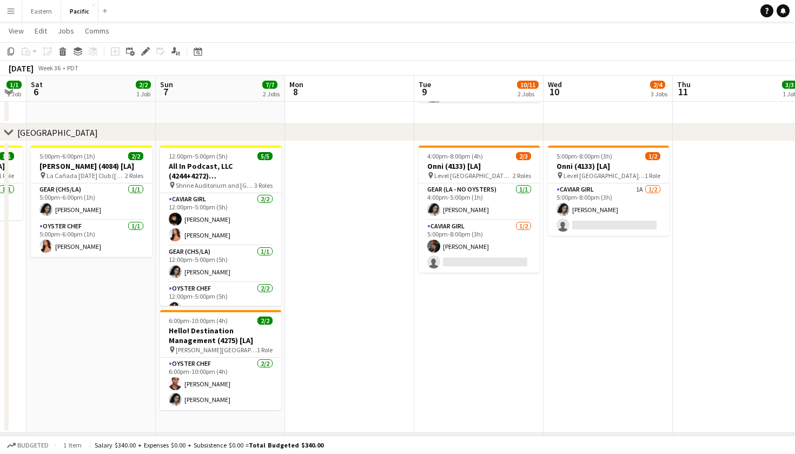
scroll to position [233, 0]
click at [9, 13] on app-icon "Menu" at bounding box center [10, 10] width 9 height 9
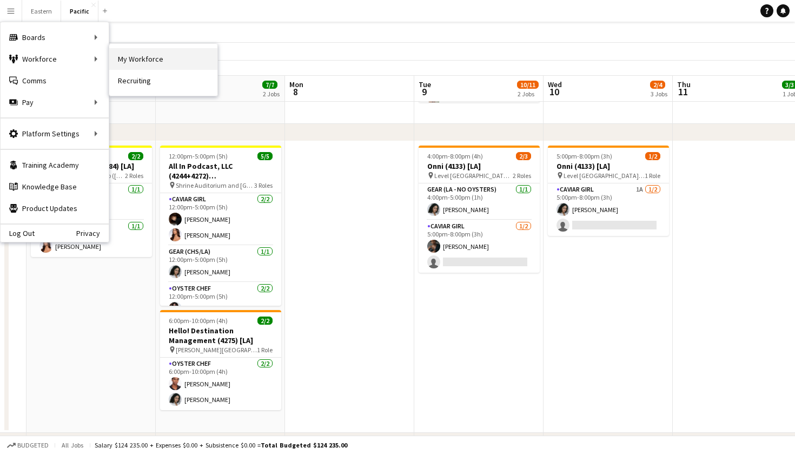
click at [163, 61] on link "My Workforce" at bounding box center [163, 59] width 108 height 22
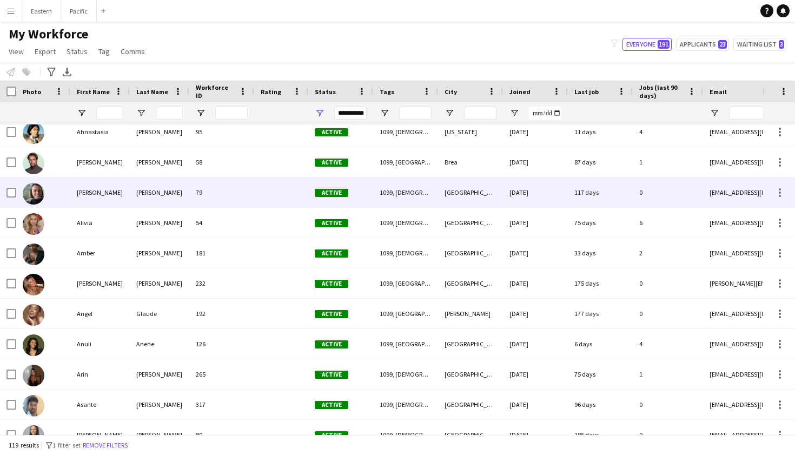
scroll to position [38, 0]
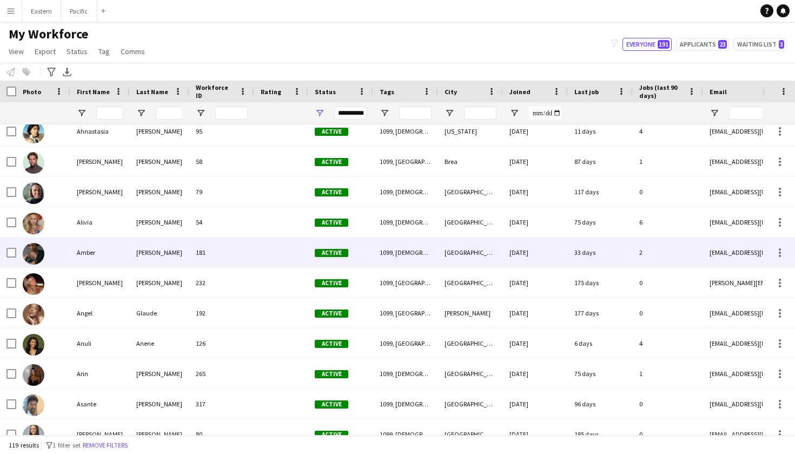
click at [116, 250] on div "Amber" at bounding box center [99, 252] width 59 height 30
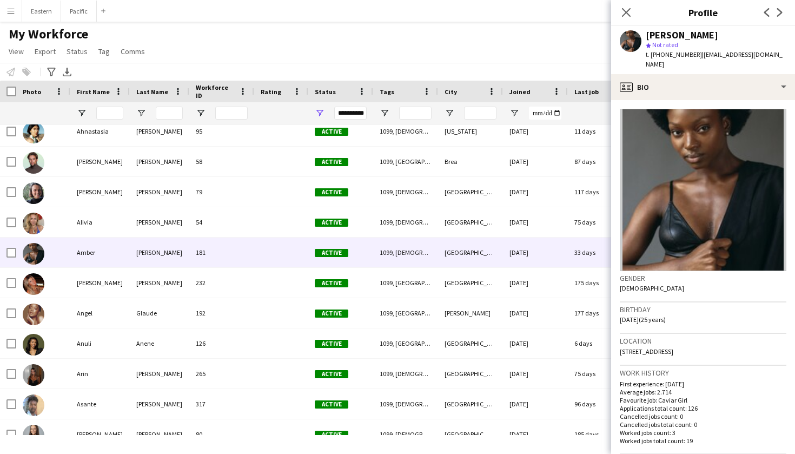
scroll to position [142, 0]
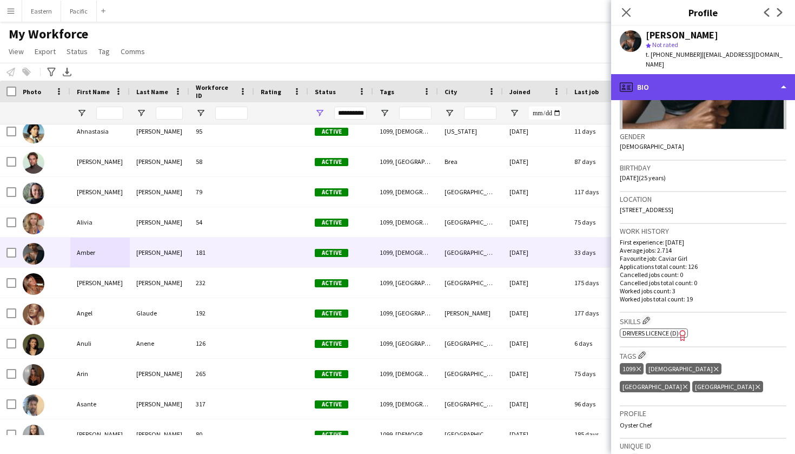
click at [730, 77] on div "profile Bio" at bounding box center [703, 87] width 184 height 26
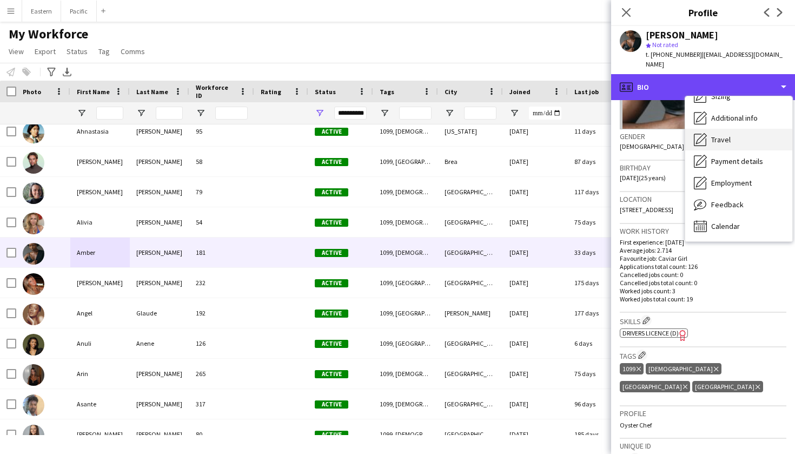
scroll to position [80, 0]
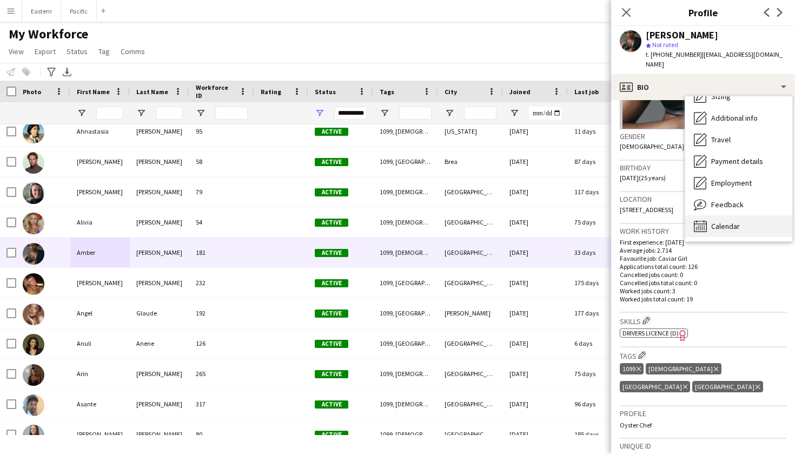
click at [741, 215] on div "Calendar Calendar" at bounding box center [738, 226] width 107 height 22
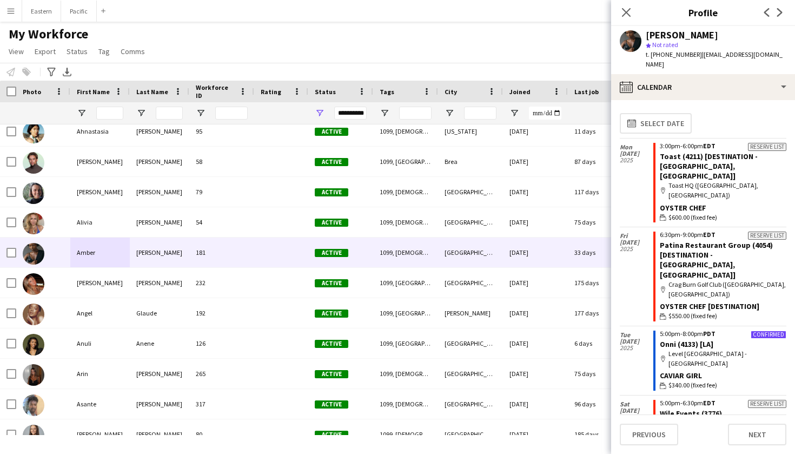
scroll to position [0, 0]
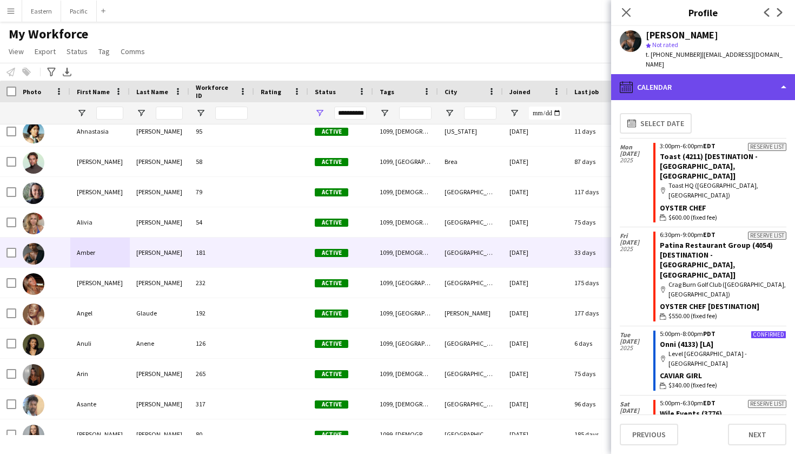
click at [739, 79] on div "calendar-full Calendar" at bounding box center [703, 87] width 184 height 26
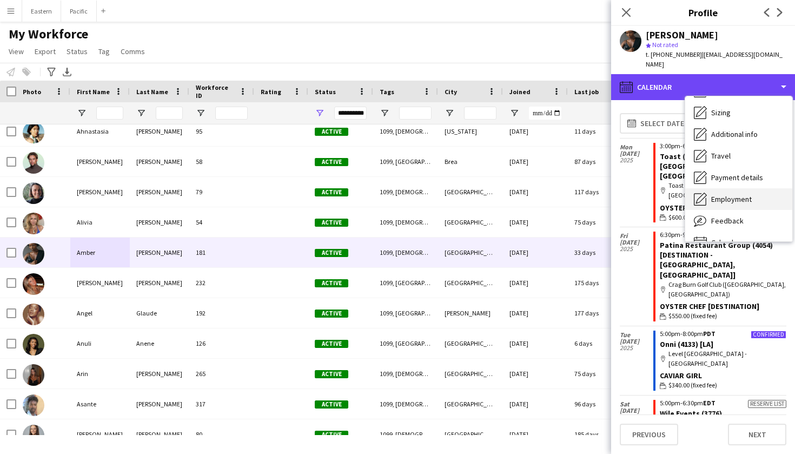
scroll to position [59, 0]
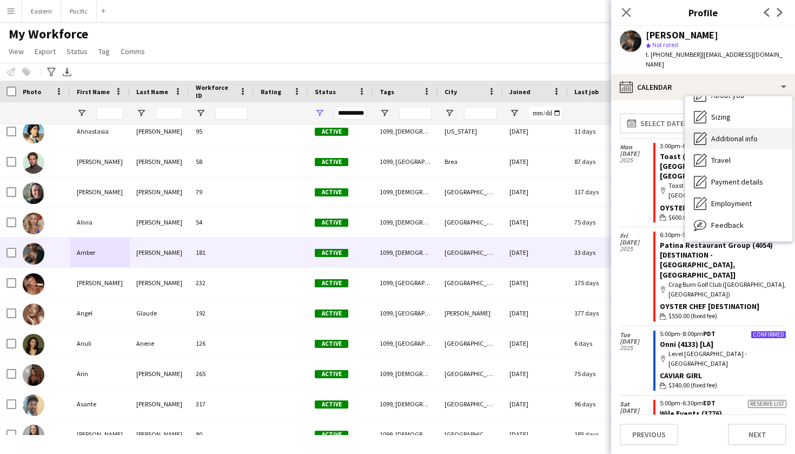
click at [746, 134] on div "Additional info Additional info" at bounding box center [738, 139] width 107 height 22
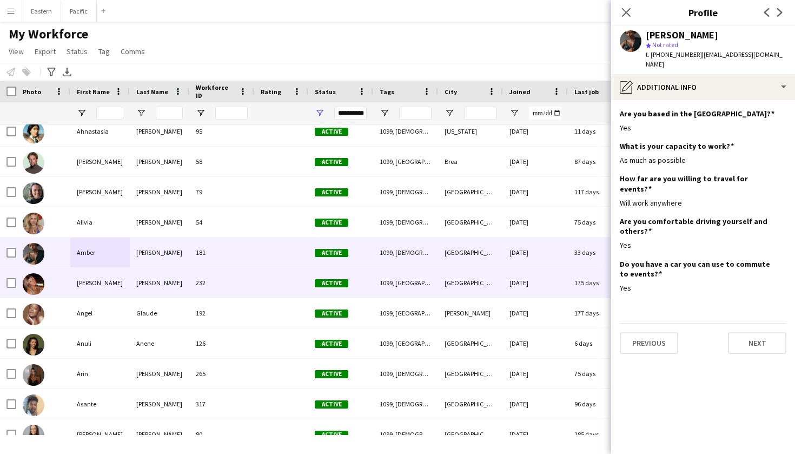
click at [365, 278] on div "Active" at bounding box center [340, 283] width 65 height 30
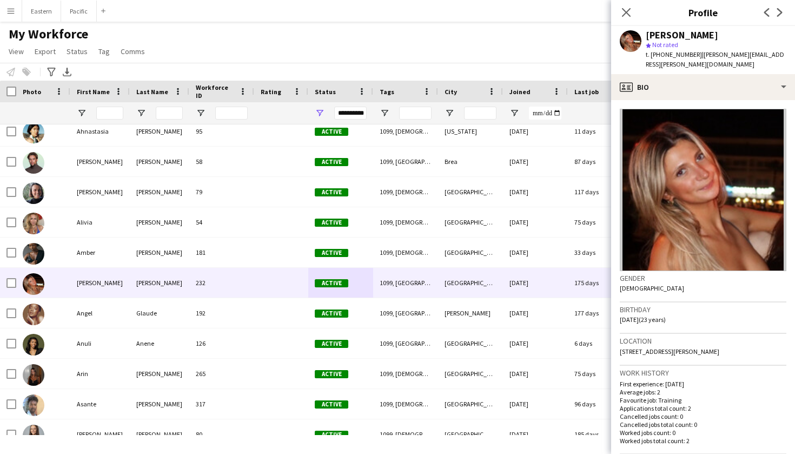
drag, startPoint x: 687, startPoint y: 55, endPoint x: 655, endPoint y: 55, distance: 31.9
click at [655, 55] on span "t. +19088001832" at bounding box center [674, 54] width 56 height 8
click at [689, 56] on span "t. +19088001832" at bounding box center [674, 54] width 56 height 8
drag, startPoint x: 689, startPoint y: 56, endPoint x: 663, endPoint y: 56, distance: 26.5
click at [663, 56] on span "t. +19088001832" at bounding box center [674, 54] width 56 height 8
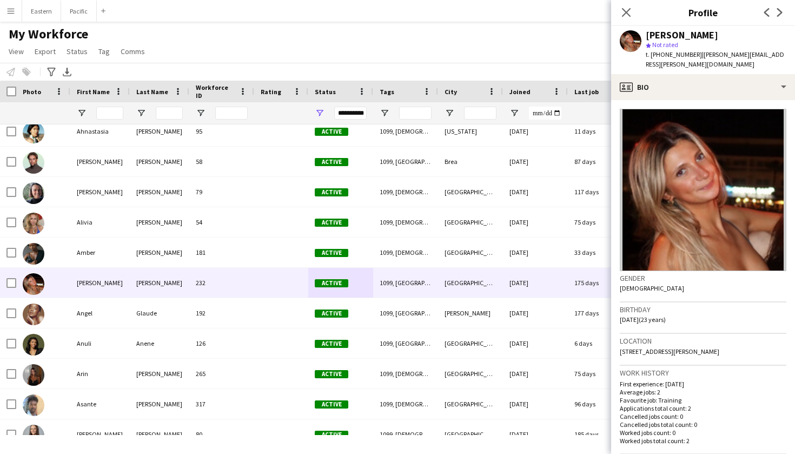
click at [725, 38] on div "Anabel Carroll" at bounding box center [716, 35] width 141 height 10
drag, startPoint x: 656, startPoint y: 54, endPoint x: 689, endPoint y: 56, distance: 32.5
click at [689, 56] on span "t. +19088001832" at bounding box center [674, 54] width 56 height 8
copy span "9088001832"
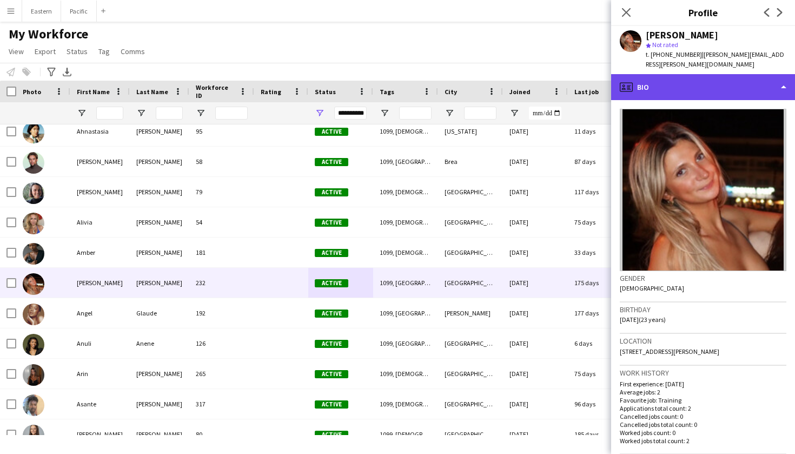
click at [730, 82] on div "profile Bio" at bounding box center [703, 87] width 184 height 26
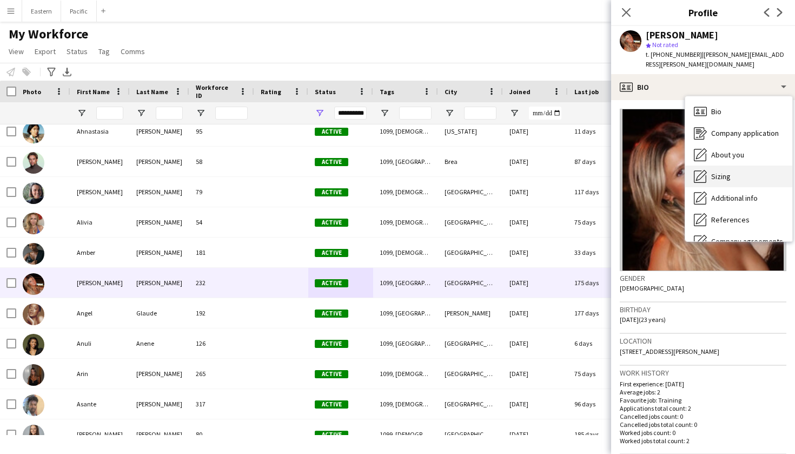
click at [733, 166] on div "Sizing Sizing" at bounding box center [738, 176] width 107 height 22
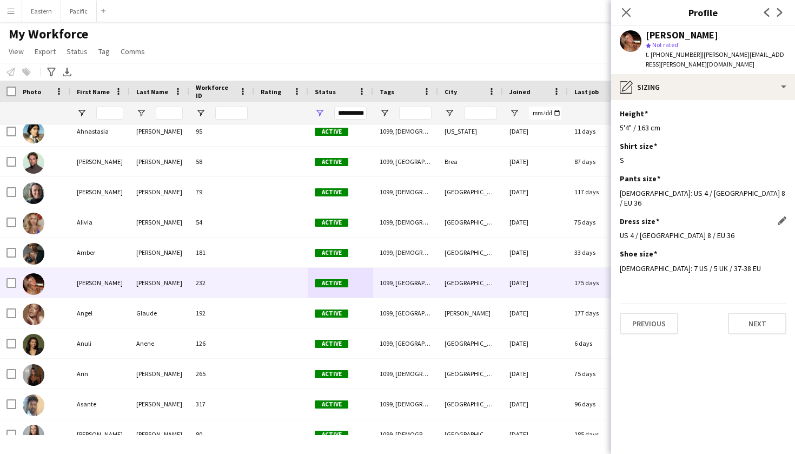
scroll to position [0, 0]
drag, startPoint x: 763, startPoint y: 53, endPoint x: 693, endPoint y: 56, distance: 69.8
click at [693, 56] on span "| carroll.anabel@gmail.com" at bounding box center [715, 59] width 138 height 18
copy span "carroll.anabel@gmail.com"
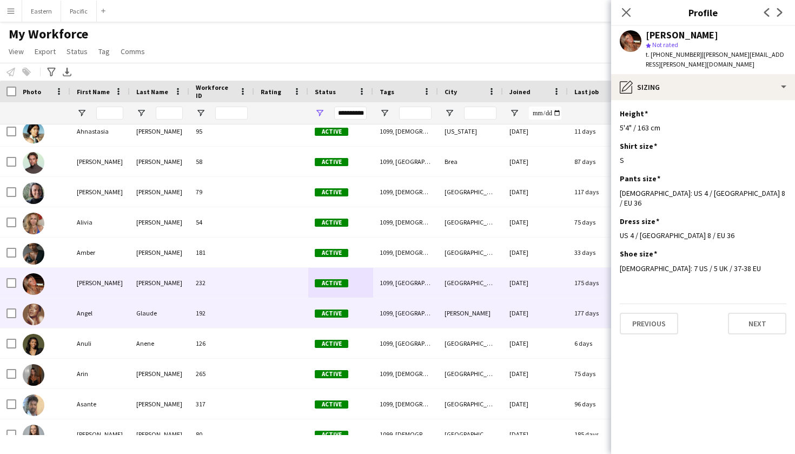
click at [168, 314] on div "Glaude" at bounding box center [159, 313] width 59 height 30
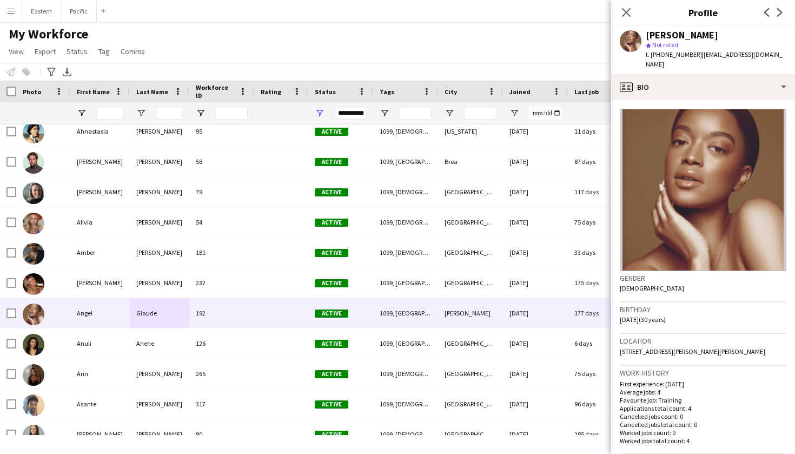
drag, startPoint x: 690, startPoint y: 54, endPoint x: 657, endPoint y: 54, distance: 33.0
click at [657, 54] on span "t. +13375547576" at bounding box center [674, 54] width 56 height 8
copy span "3375547576"
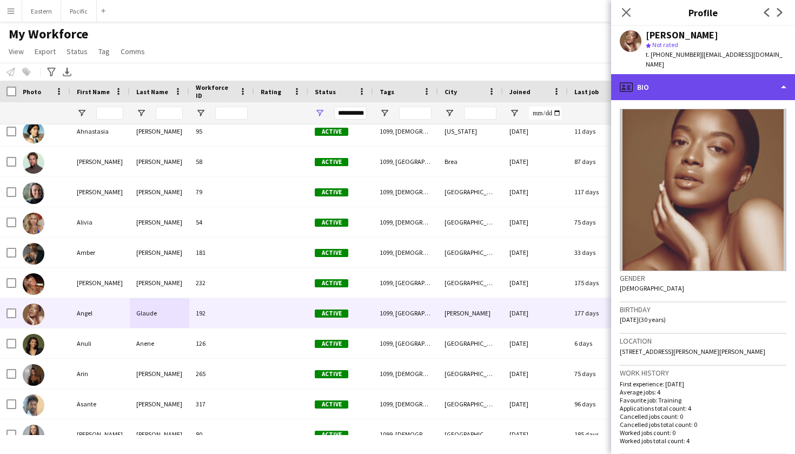
click at [763, 74] on div "profile Bio" at bounding box center [703, 87] width 184 height 26
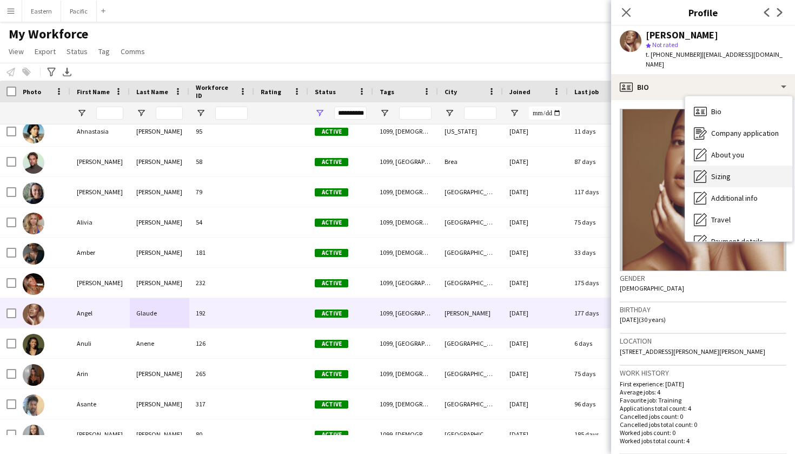
click at [728, 171] on span "Sizing" at bounding box center [720, 176] width 19 height 10
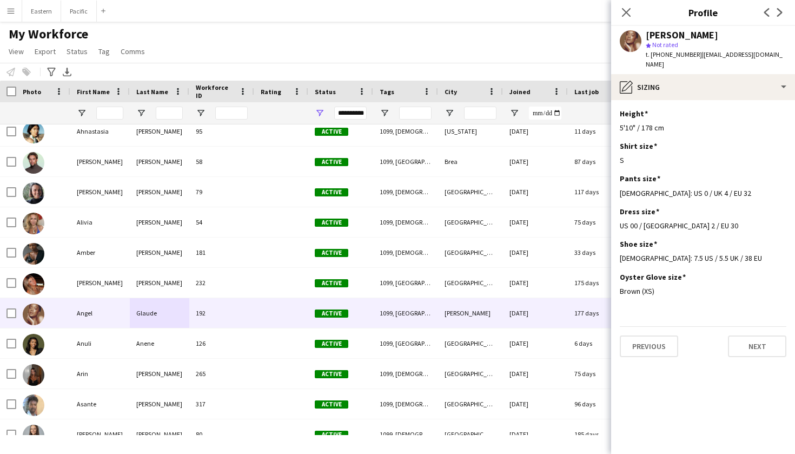
drag, startPoint x: 765, startPoint y: 53, endPoint x: 694, endPoint y: 57, distance: 70.9
click at [694, 57] on app-profile-header "Angel Glaude star Not rated t. +13375547576 | glaudeang@gmail.com" at bounding box center [703, 50] width 184 height 48
copy span "glaudeang@gmail.com"
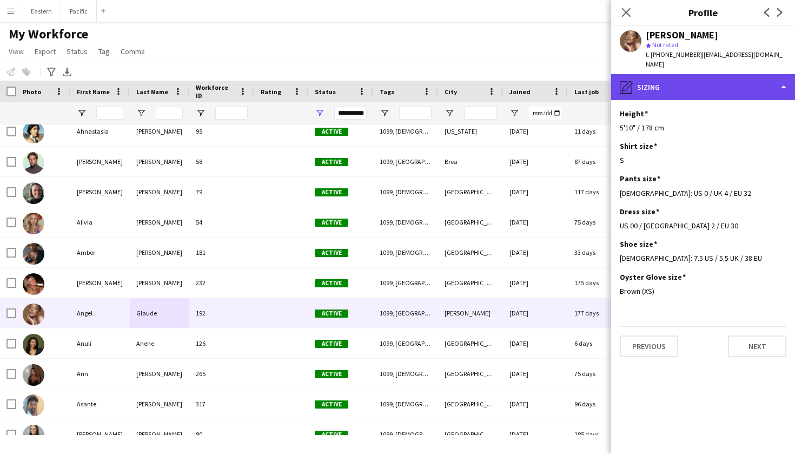
click at [697, 77] on div "pencil4 Sizing" at bounding box center [703, 87] width 184 height 26
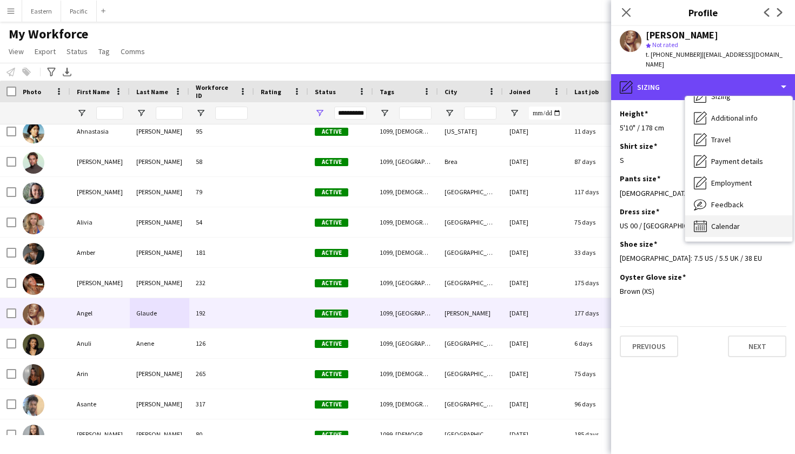
scroll to position [80, 0]
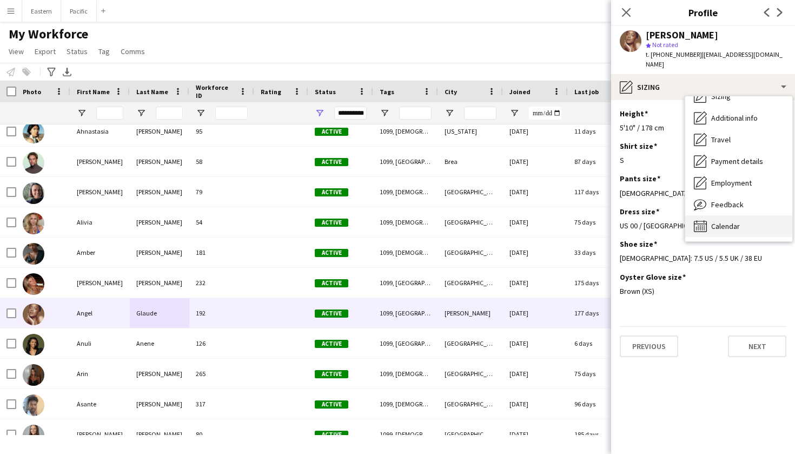
click at [732, 221] on span "Calendar" at bounding box center [725, 226] width 29 height 10
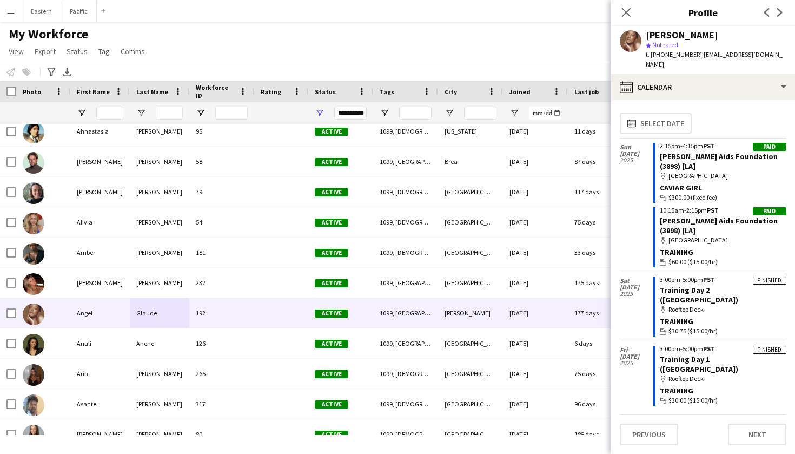
scroll to position [0, 0]
click at [628, 12] on icon "Close pop-in" at bounding box center [626, 12] width 10 height 10
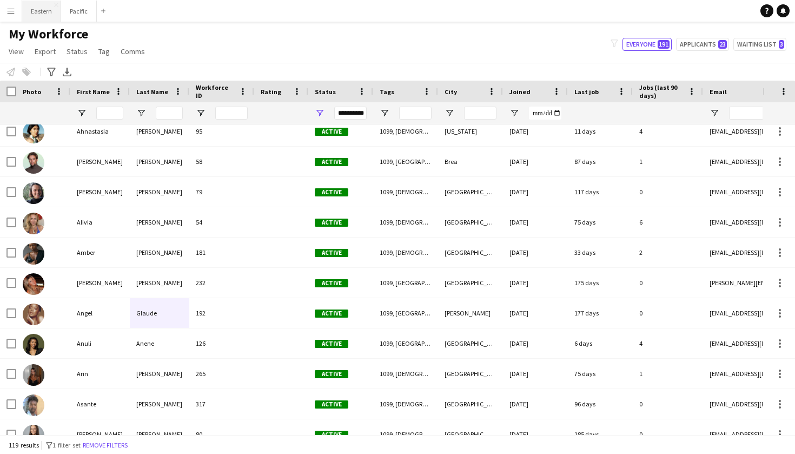
click at [42, 13] on button "Eastern Close" at bounding box center [41, 11] width 39 height 21
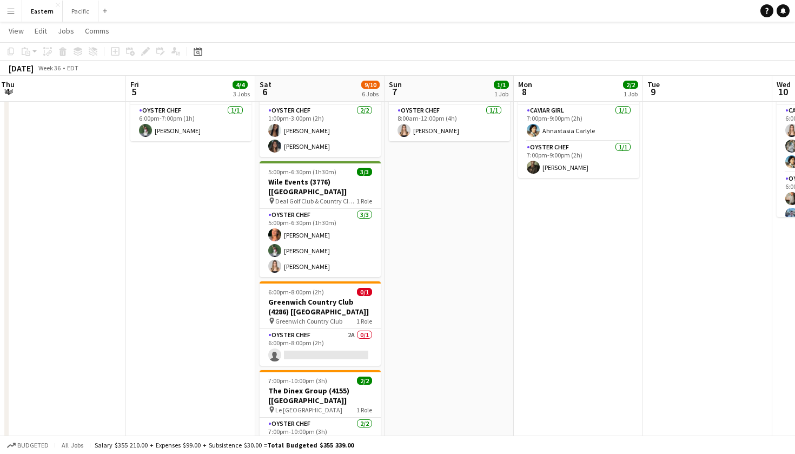
scroll to position [455, 0]
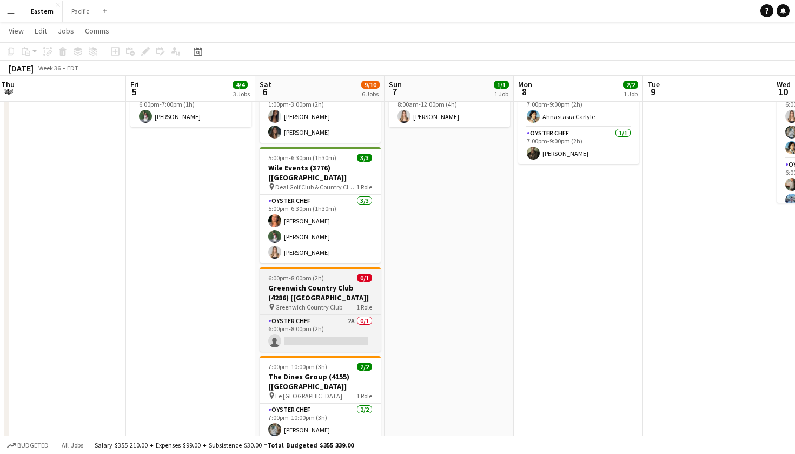
click at [369, 303] on span "1 Role" at bounding box center [364, 307] width 16 height 8
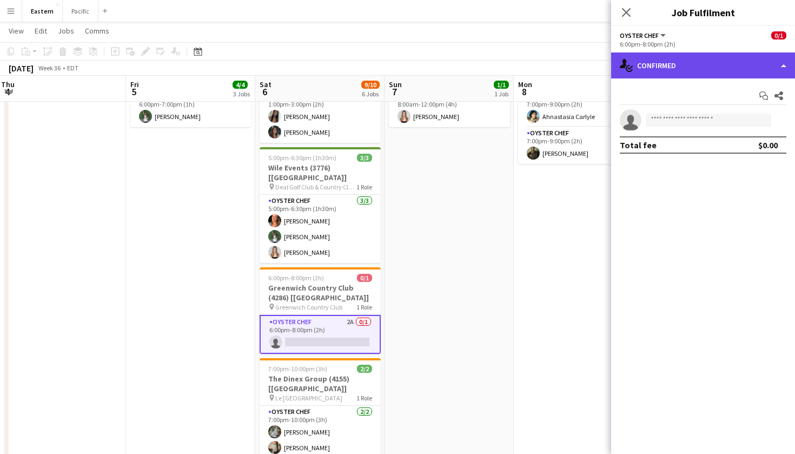
click at [750, 72] on div "single-neutral-actions-check-2 Confirmed" at bounding box center [703, 65] width 184 height 26
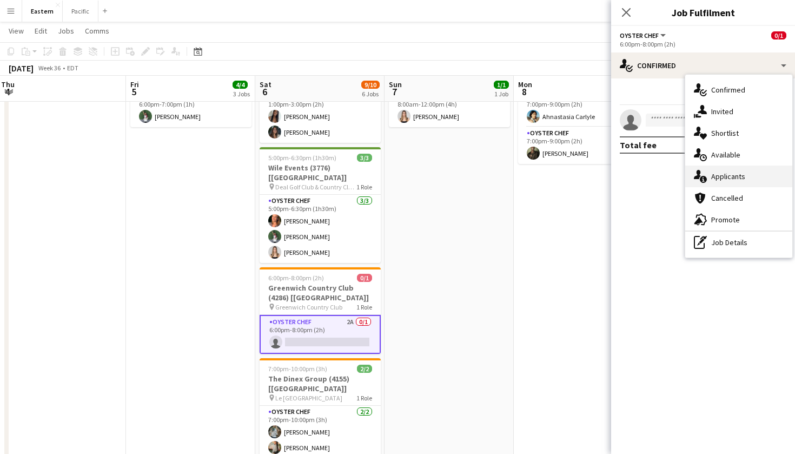
click at [738, 180] on div "single-neutral-actions-information Applicants" at bounding box center [738, 176] width 107 height 22
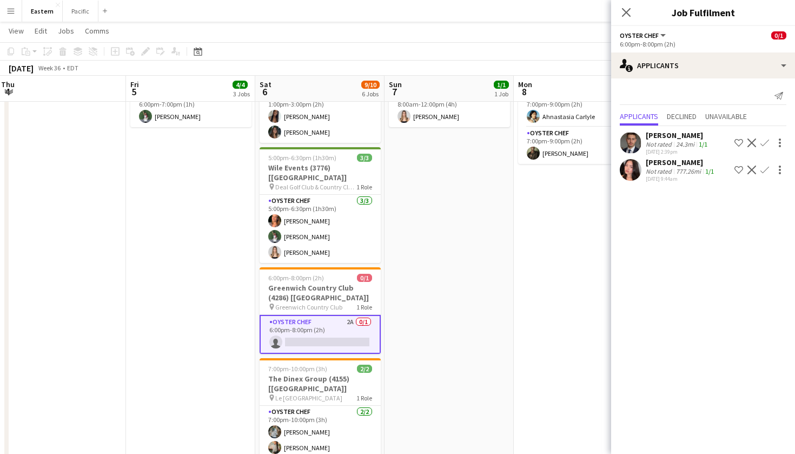
click at [764, 169] on app-icon "Confirm" at bounding box center [764, 169] width 9 height 9
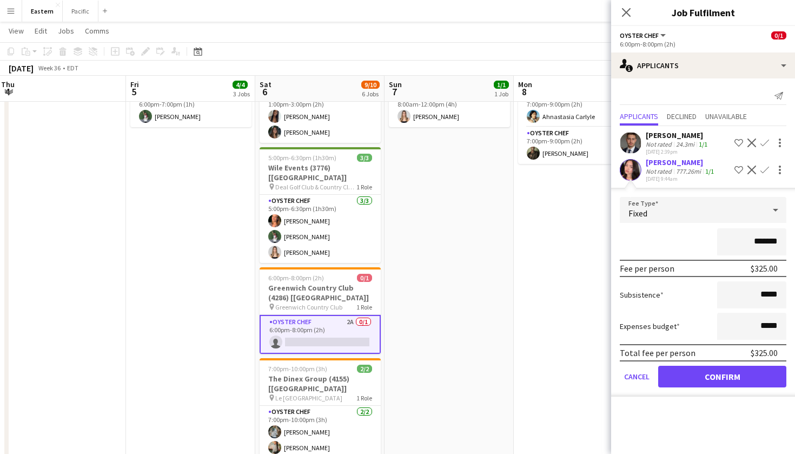
click at [713, 374] on button "Confirm" at bounding box center [722, 377] width 128 height 22
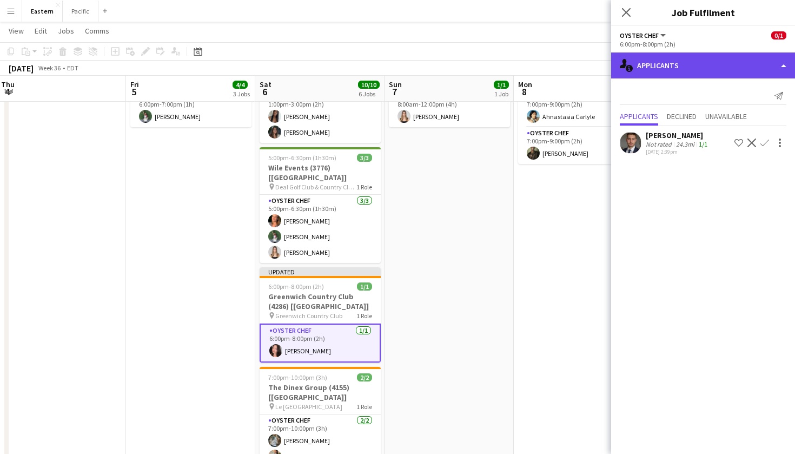
click at [660, 62] on div "single-neutral-actions-information Applicants" at bounding box center [703, 65] width 184 height 26
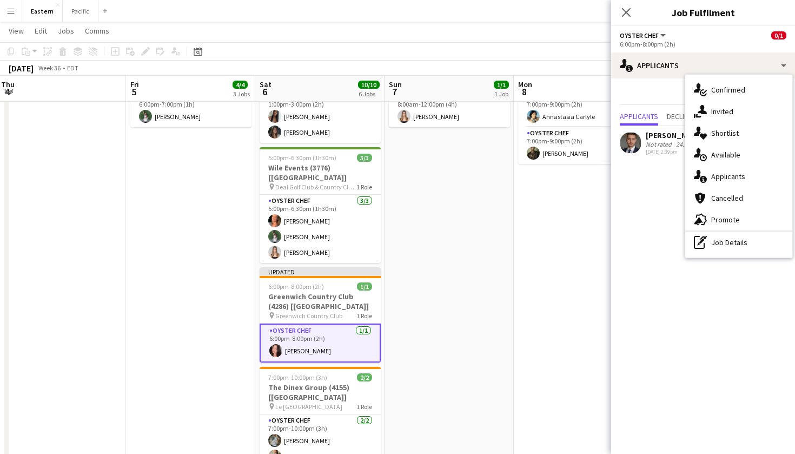
click at [675, 245] on mat-expansion-panel "users2 Applicants Send notification Applicants Declined Unavailable roberto ara…" at bounding box center [703, 265] width 184 height 375
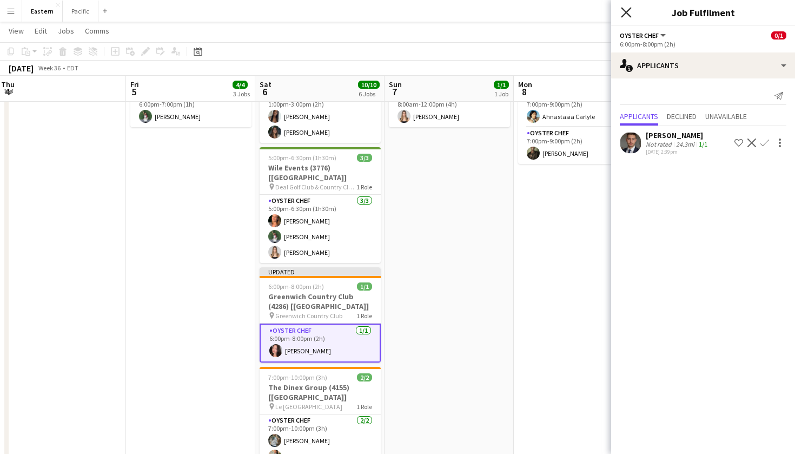
click at [627, 10] on icon "Close pop-in" at bounding box center [626, 12] width 10 height 10
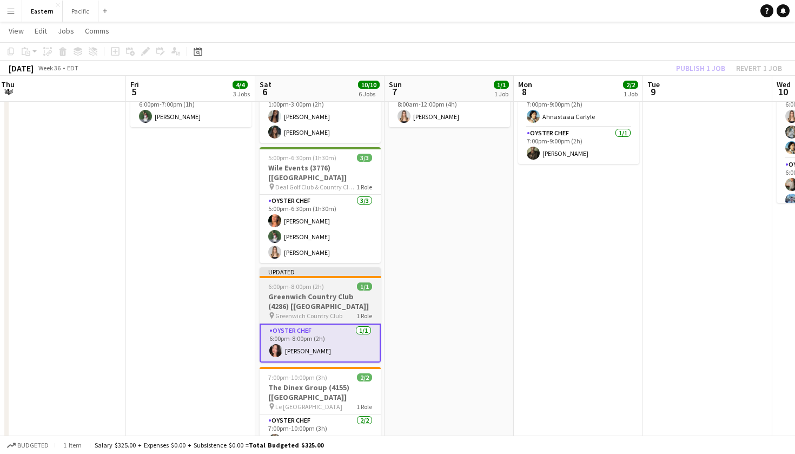
click at [301, 282] on span "6:00pm-8:00pm (2h)" at bounding box center [296, 286] width 56 height 8
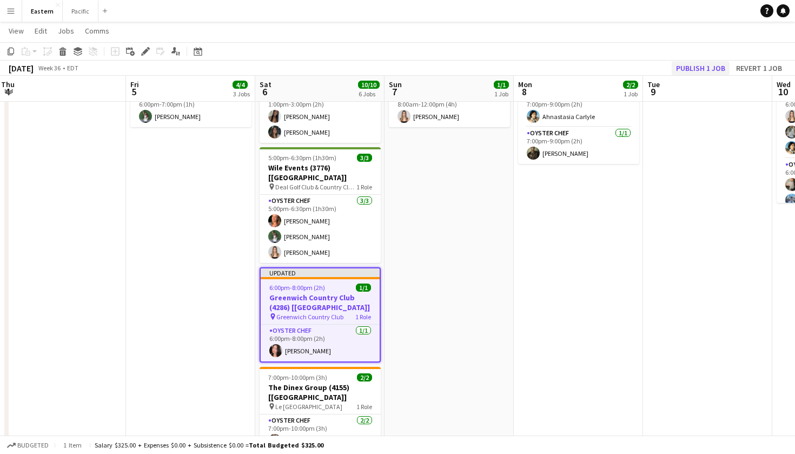
click at [706, 69] on button "Publish 1 job" at bounding box center [701, 68] width 58 height 14
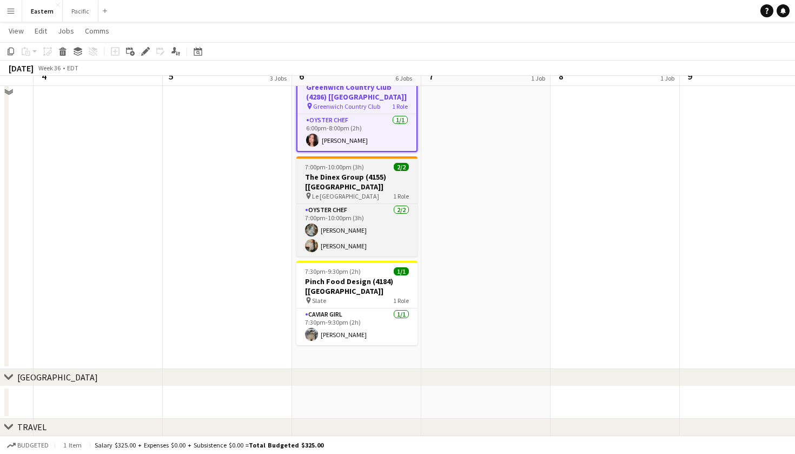
scroll to position [584, 0]
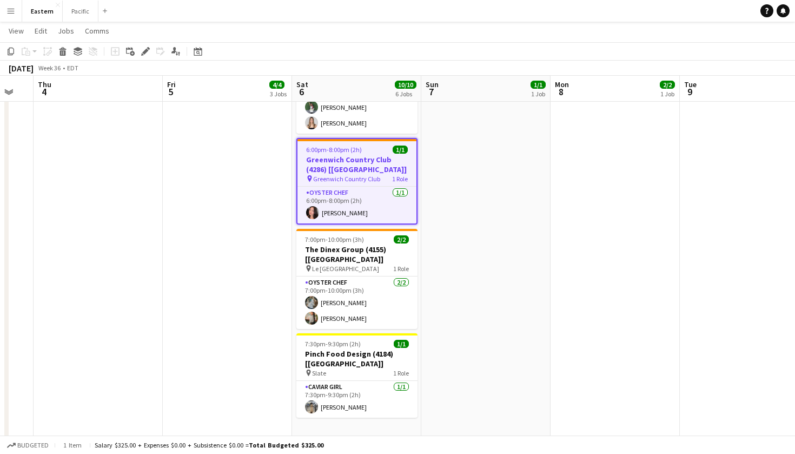
click at [376, 155] on h3 "Greenwich Country Club (4286) [NYC]" at bounding box center [356, 164] width 119 height 19
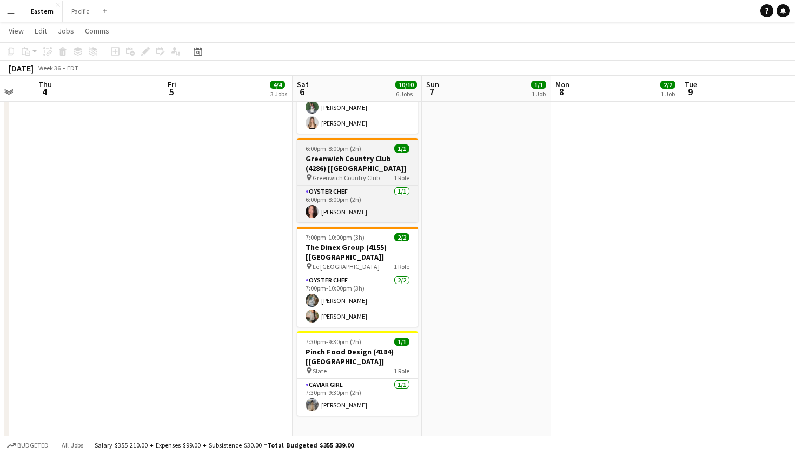
click at [376, 154] on h3 "Greenwich Country Club (4286) [NYC]" at bounding box center [357, 163] width 121 height 19
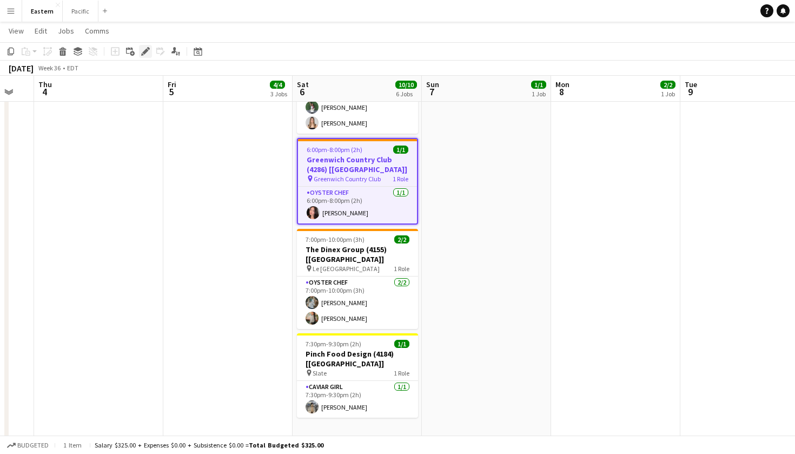
click at [147, 51] on icon at bounding box center [145, 52] width 6 height 6
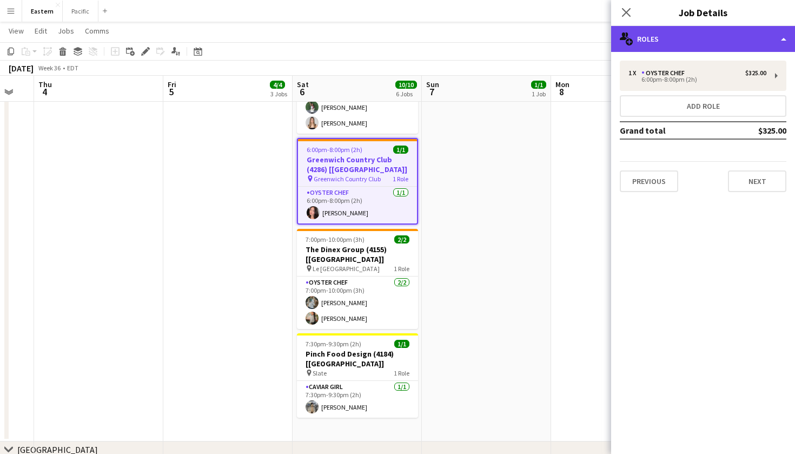
click at [674, 31] on div "multiple-users-add Roles" at bounding box center [703, 39] width 184 height 26
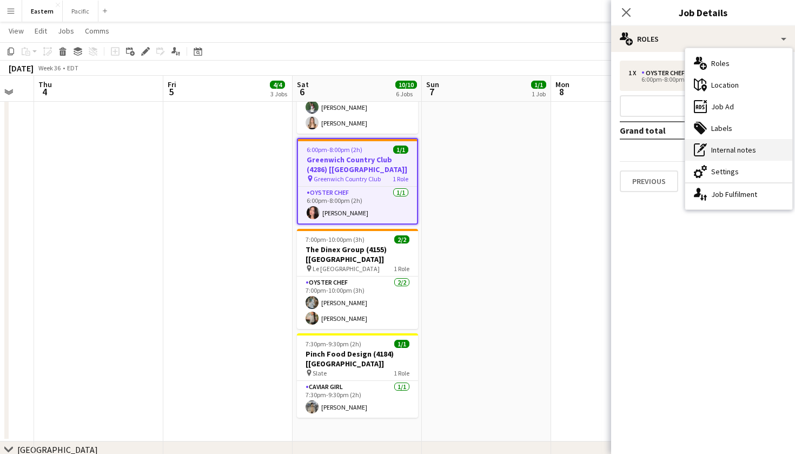
click at [727, 150] on div "pen-write Internal notes" at bounding box center [738, 150] width 107 height 22
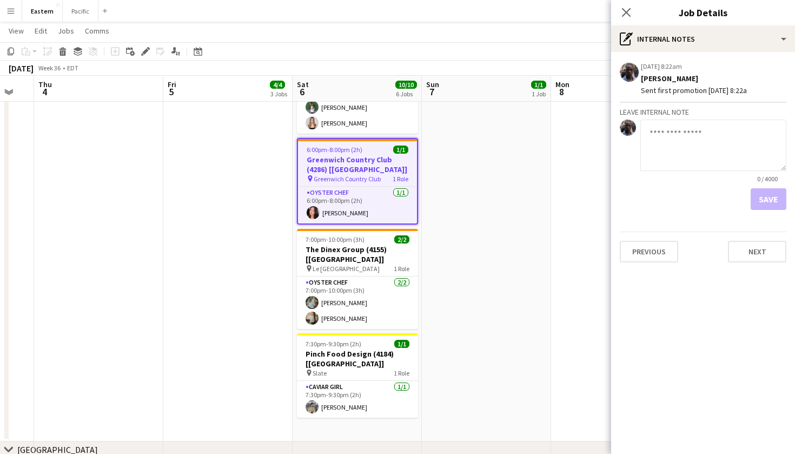
click at [674, 129] on textarea at bounding box center [713, 144] width 146 height 51
type textarea "**********"
click at [756, 200] on button "Save" at bounding box center [768, 199] width 36 height 22
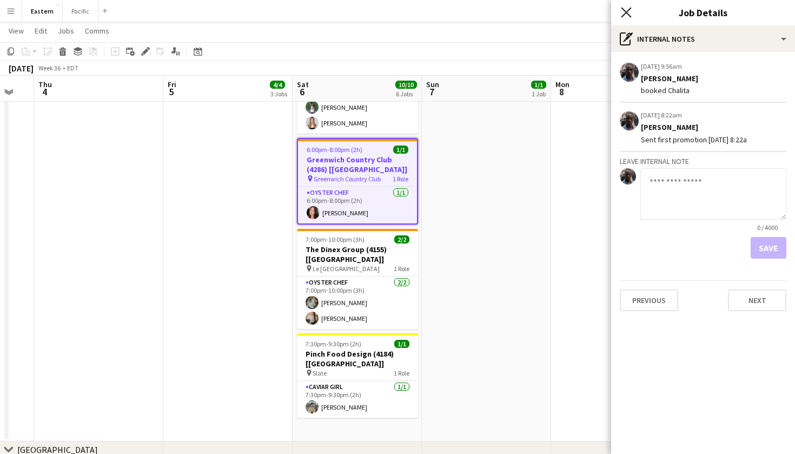
click at [627, 12] on icon at bounding box center [626, 12] width 10 height 10
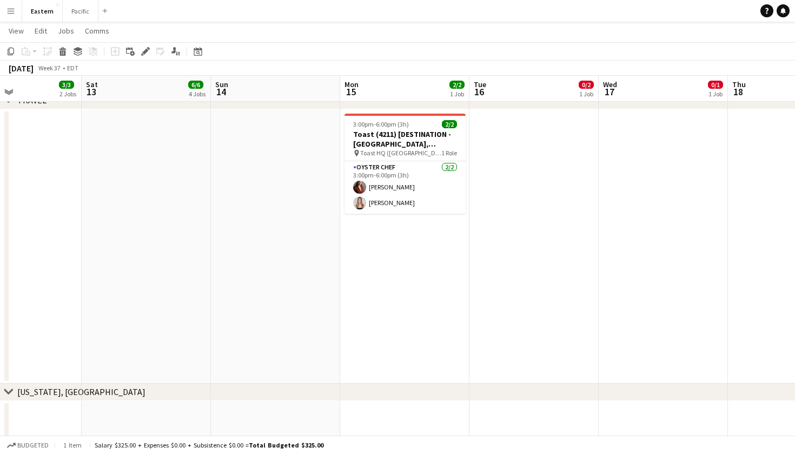
scroll to position [960, 0]
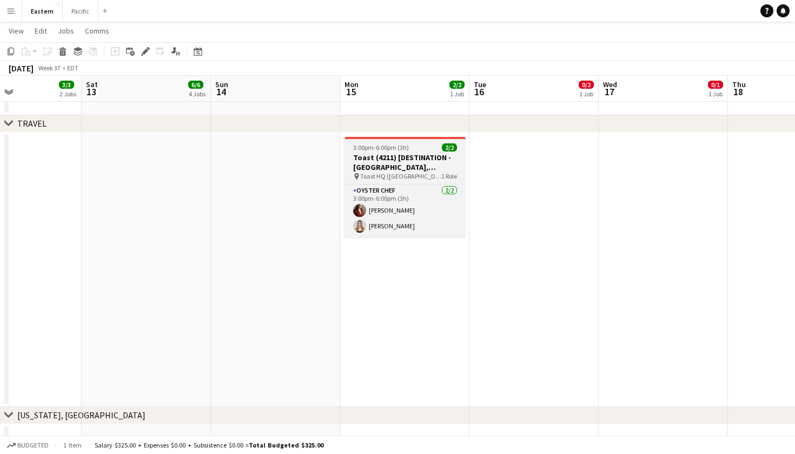
click at [435, 178] on div "pin Toast HQ (Boston, MA) 1 Role" at bounding box center [404, 176] width 121 height 9
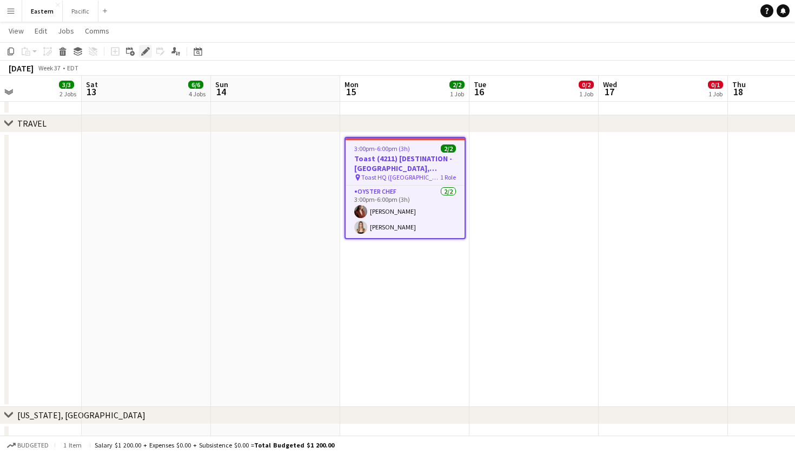
click at [150, 48] on div "Edit" at bounding box center [145, 51] width 13 height 13
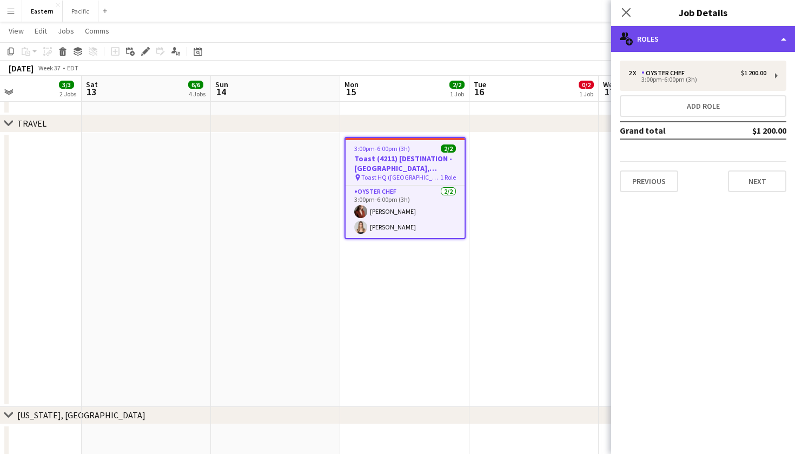
click at [693, 41] on div "multiple-users-add Roles" at bounding box center [703, 39] width 184 height 26
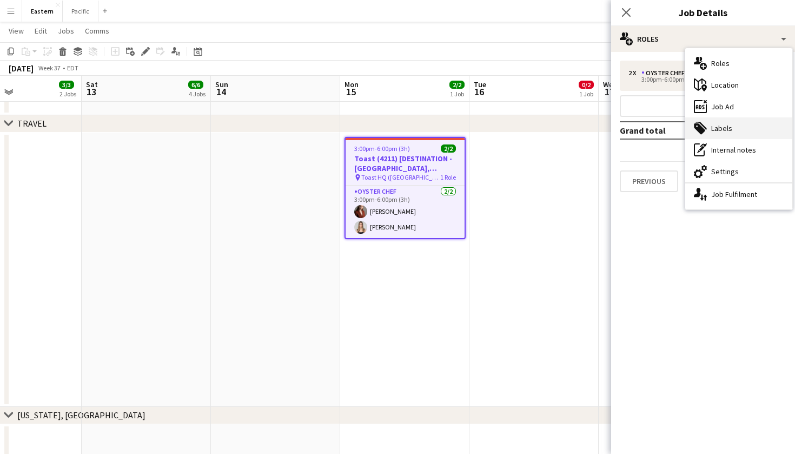
click at [761, 132] on div "tags-double Labels" at bounding box center [738, 128] width 107 height 22
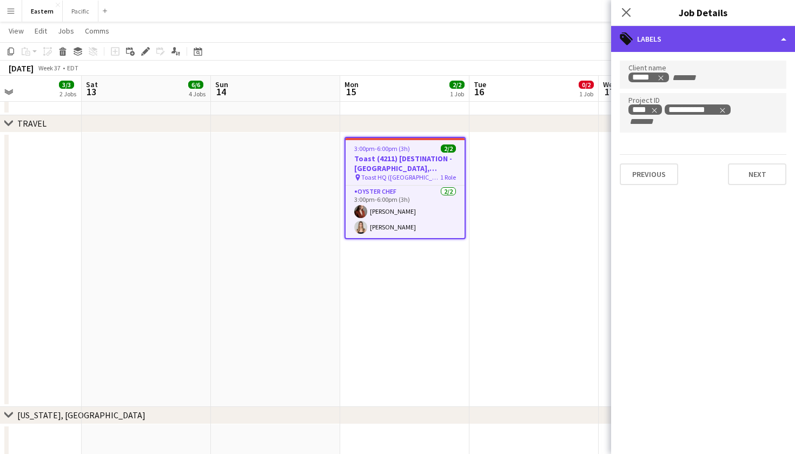
click at [713, 29] on div "tags-double Labels" at bounding box center [703, 39] width 184 height 26
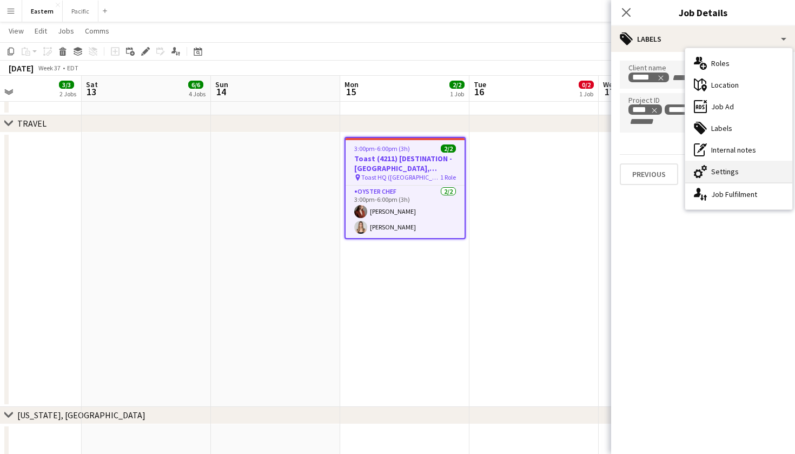
click at [729, 165] on div "cog-double-3 Settings" at bounding box center [738, 172] width 107 height 22
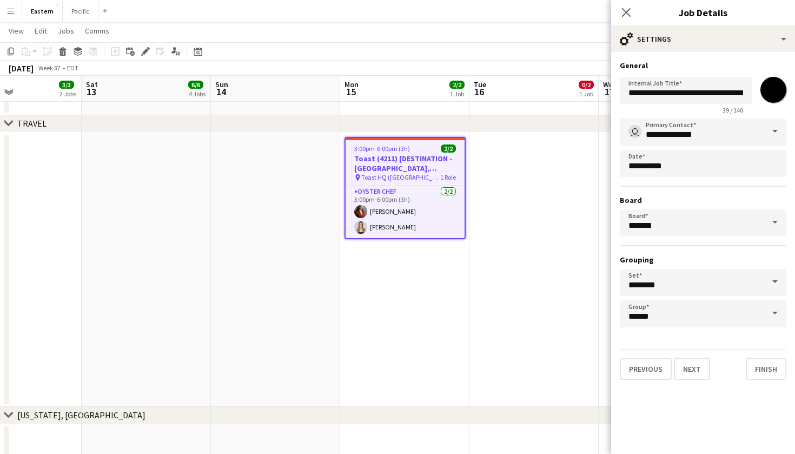
click at [774, 106] on div "**********" at bounding box center [703, 93] width 167 height 42
click at [774, 96] on input "*******" at bounding box center [773, 89] width 39 height 39
type input "*******"
click at [630, 12] on icon "Close pop-in" at bounding box center [626, 12] width 10 height 10
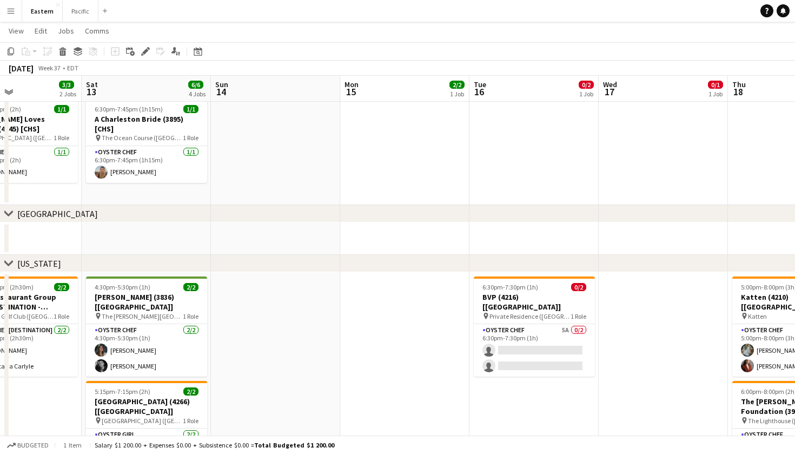
scroll to position [223, 0]
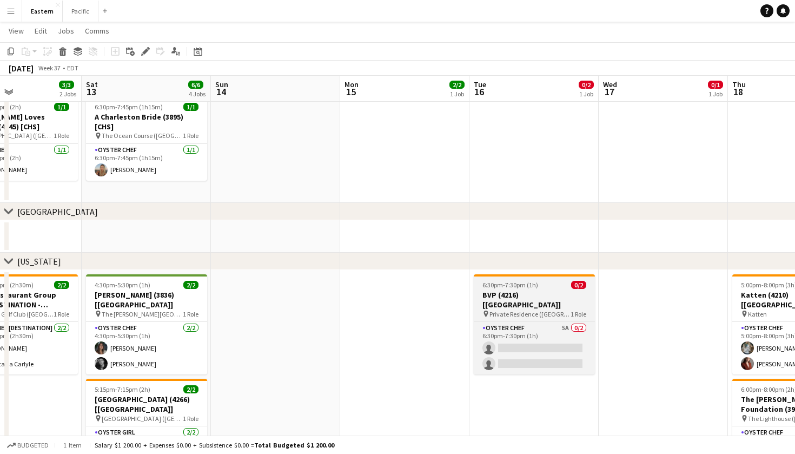
click at [543, 299] on h3 "BVP (4216) [[GEOGRAPHIC_DATA]]" at bounding box center [534, 299] width 121 height 19
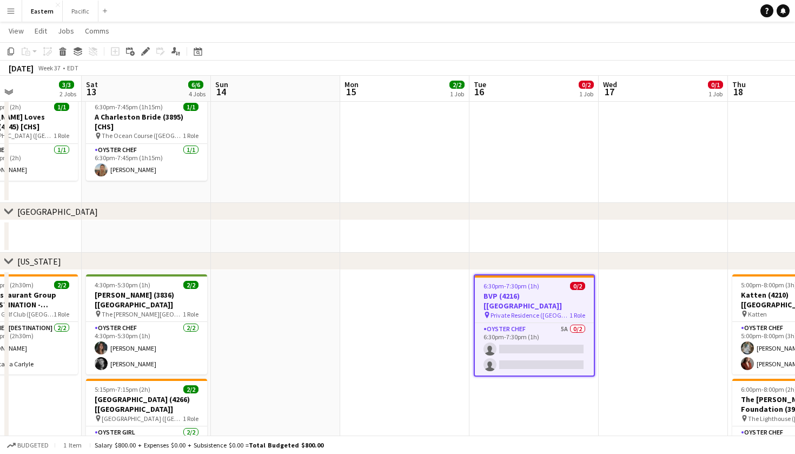
click at [551, 296] on h3 "BVP (4216) [[GEOGRAPHIC_DATA]]" at bounding box center [534, 300] width 119 height 19
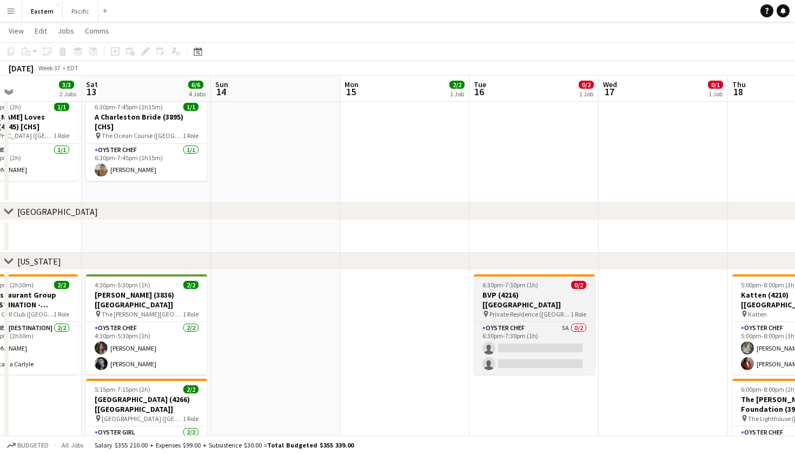
click at [551, 296] on h3 "BVP (4216) [[GEOGRAPHIC_DATA]]" at bounding box center [534, 299] width 121 height 19
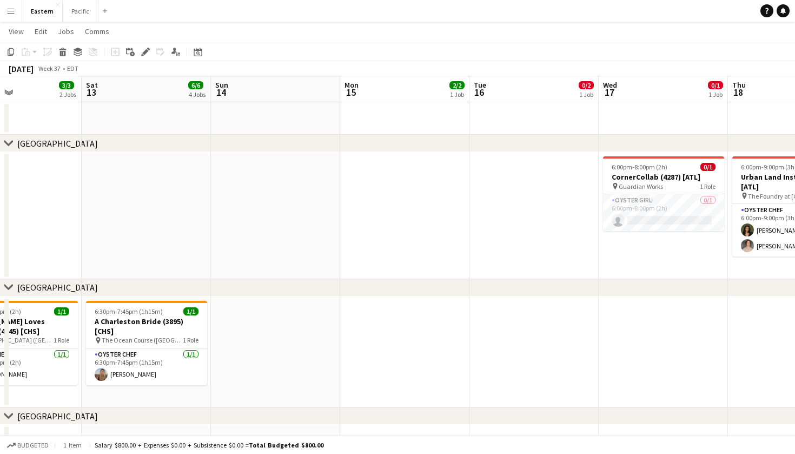
scroll to position [277, 0]
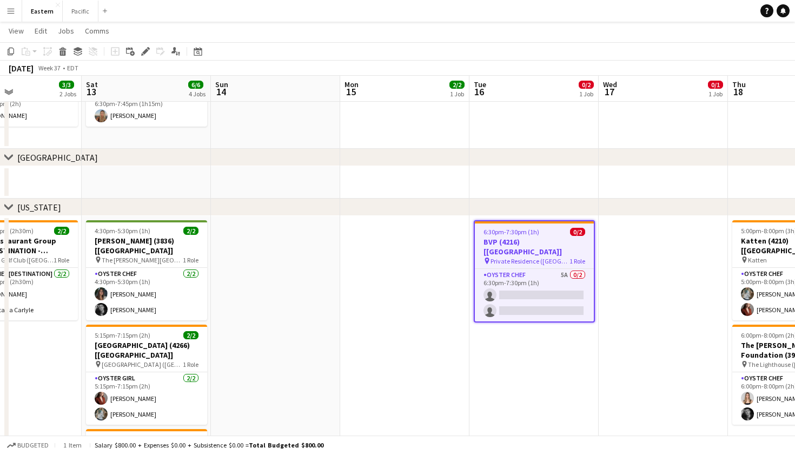
click at [535, 241] on h3 "BVP (4216) [[GEOGRAPHIC_DATA]]" at bounding box center [534, 246] width 119 height 19
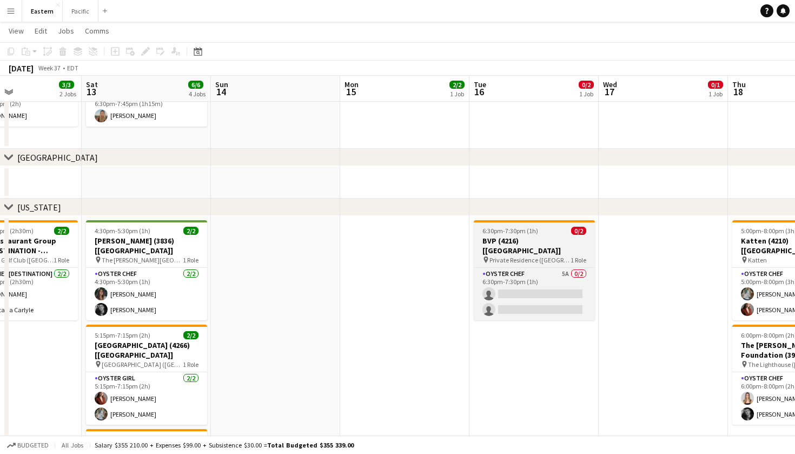
click at [535, 241] on h3 "BVP (4216) [[GEOGRAPHIC_DATA]]" at bounding box center [534, 245] width 121 height 19
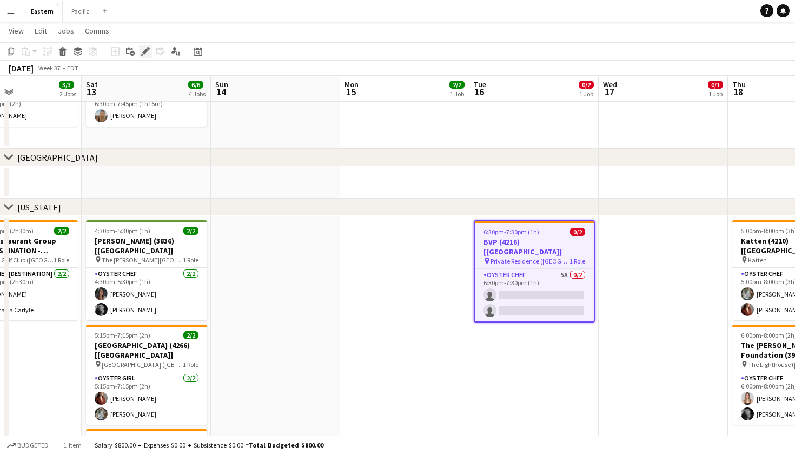
click at [148, 52] on icon "Edit" at bounding box center [145, 51] width 9 height 9
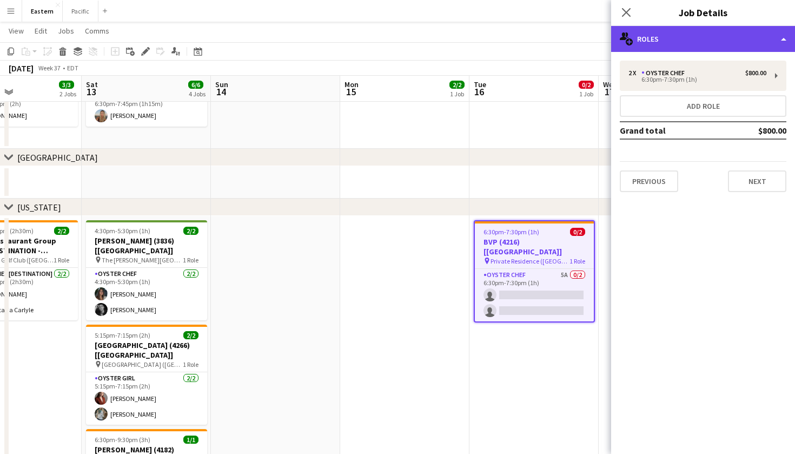
click at [739, 36] on div "multiple-users-add Roles" at bounding box center [703, 39] width 184 height 26
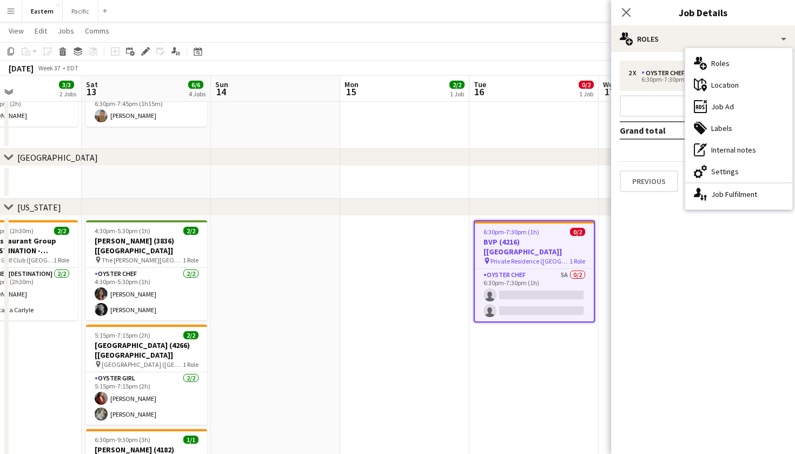
click at [534, 256] on app-job-card "6:30pm-7:30pm (1h) 0/2 BVP (4216) [NYC] pin Private Residence (Bridgehampton, N…" at bounding box center [534, 271] width 121 height 102
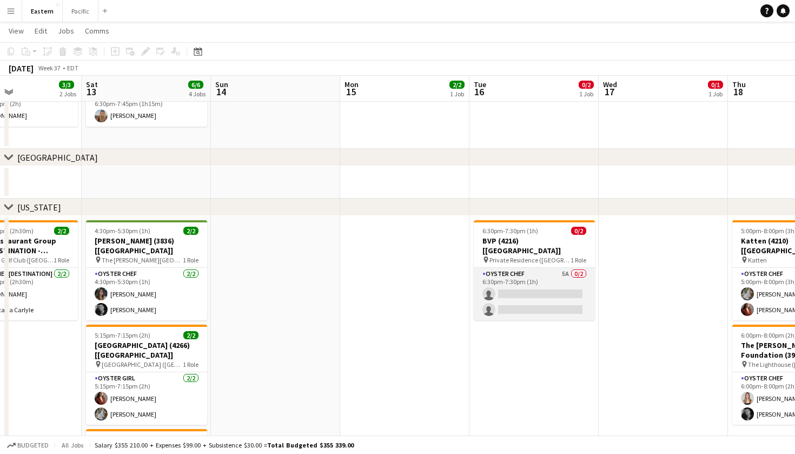
click at [527, 268] on app-card-role "Oyster Chef 5A 0/2 6:30pm-7:30pm (1h) single-neutral-actions single-neutral-act…" at bounding box center [534, 294] width 121 height 52
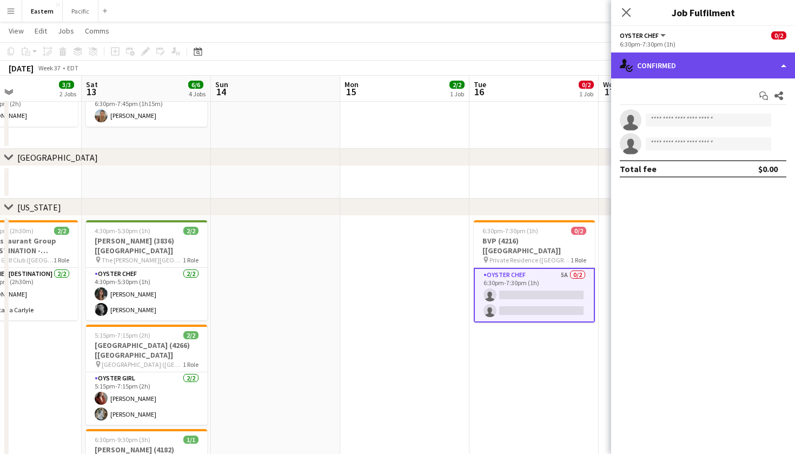
click at [719, 74] on div "single-neutral-actions-check-2 Confirmed" at bounding box center [703, 65] width 184 height 26
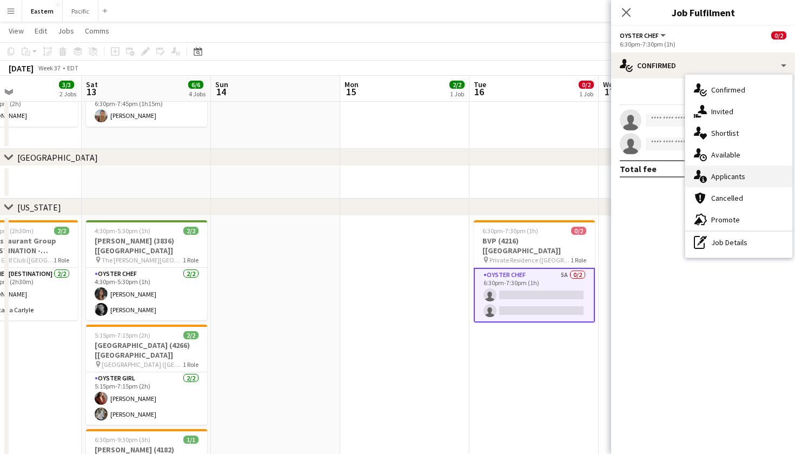
click at [734, 169] on div "single-neutral-actions-information Applicants" at bounding box center [738, 176] width 107 height 22
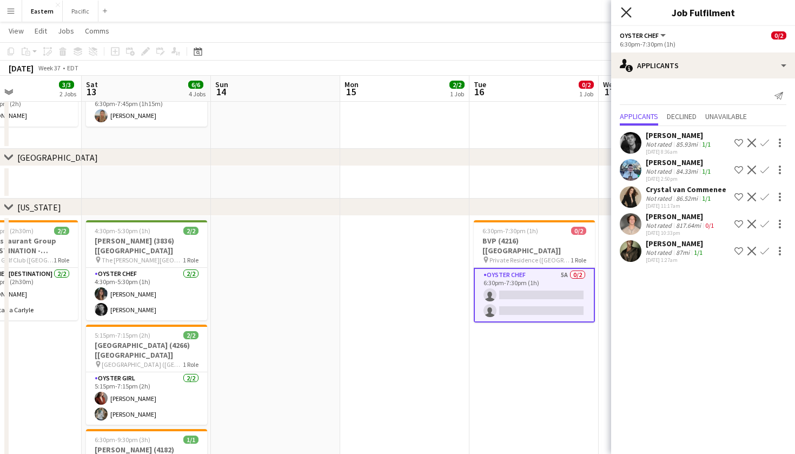
click at [627, 12] on icon at bounding box center [626, 12] width 10 height 10
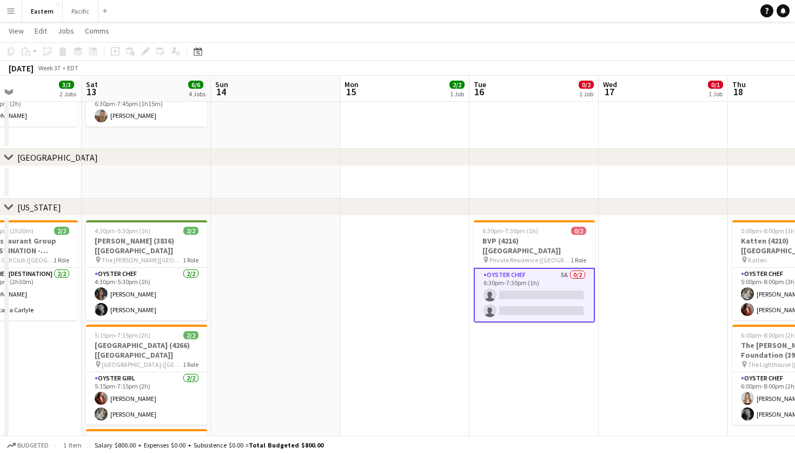
click at [690, 114] on app-date-cell at bounding box center [663, 93] width 129 height 111
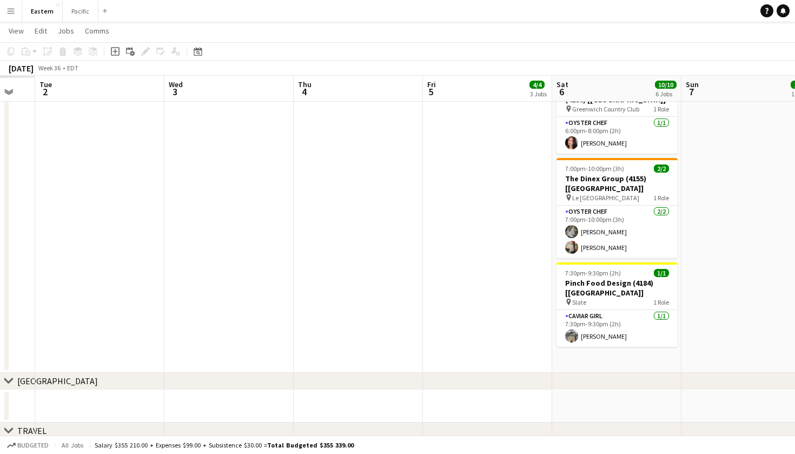
scroll to position [0, 341]
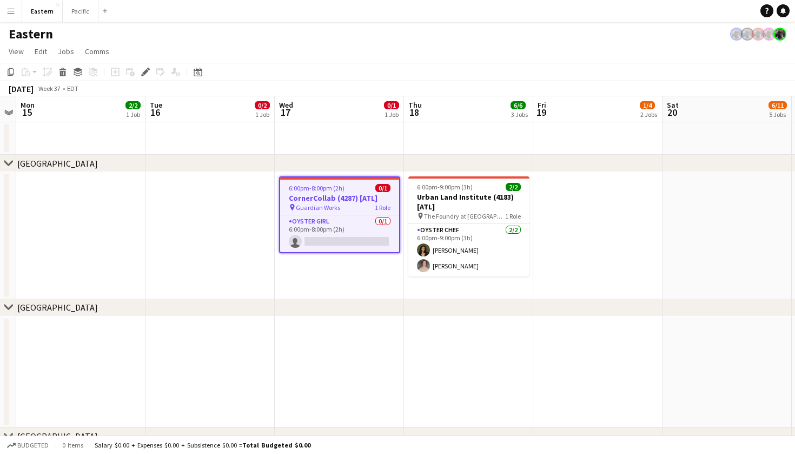
click at [369, 204] on div "pin Guardian Works 1 Role" at bounding box center [339, 207] width 119 height 9
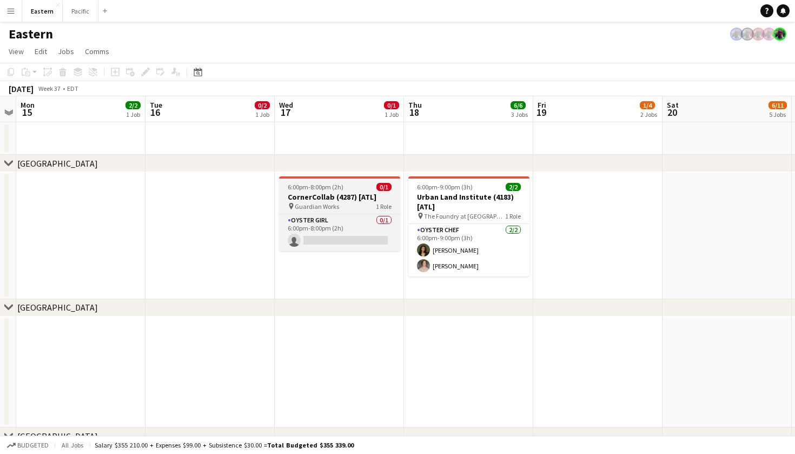
click at [369, 204] on div "pin Guardian Works 1 Role" at bounding box center [339, 206] width 121 height 9
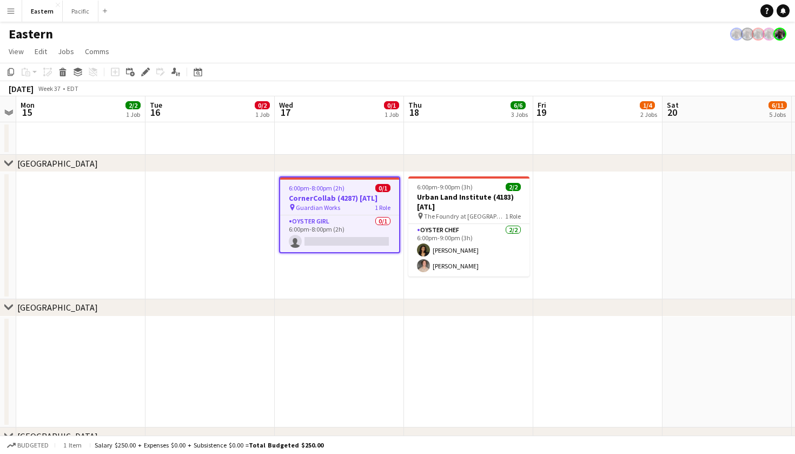
drag, startPoint x: 382, startPoint y: 199, endPoint x: 374, endPoint y: 195, distance: 9.0
click at [374, 195] on h3 "CornerCollab (4287) [ATL]" at bounding box center [339, 198] width 119 height 10
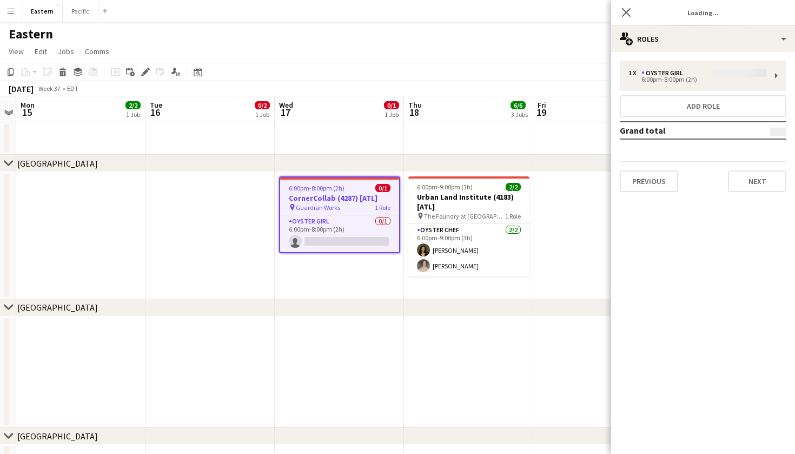
type input "**********"
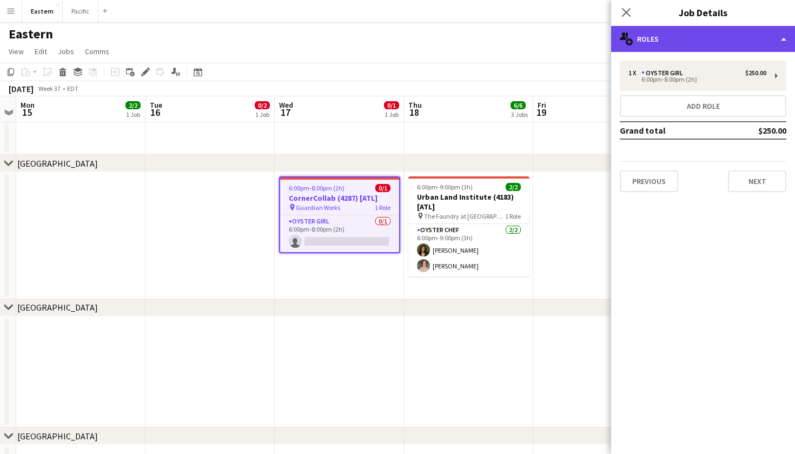
click at [721, 36] on div "multiple-users-add Roles" at bounding box center [703, 39] width 184 height 26
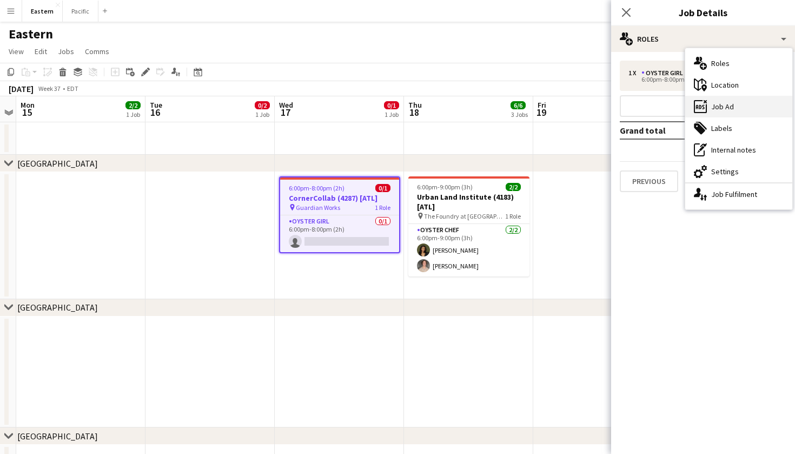
click at [734, 107] on div "ads-window Job Ad" at bounding box center [738, 107] width 107 height 22
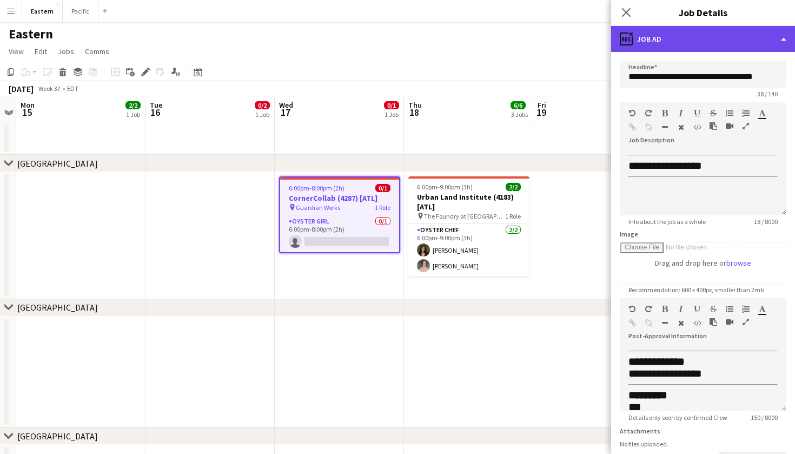
click at [660, 44] on div "ads-window Job Ad" at bounding box center [703, 39] width 184 height 26
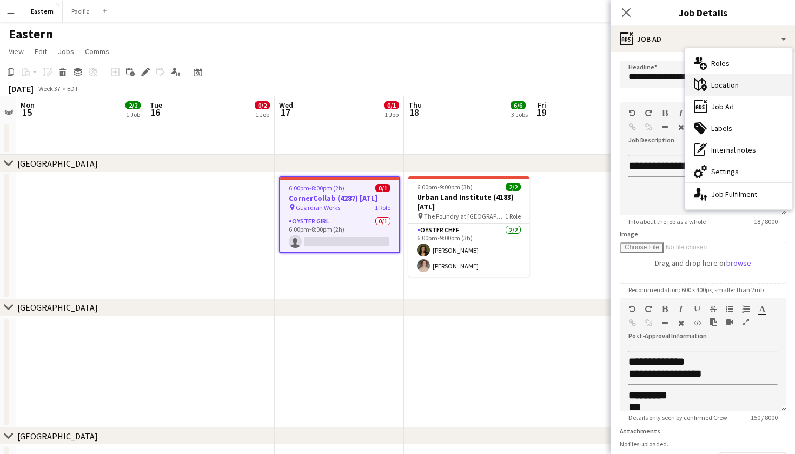
click at [743, 83] on div "maps-pin-1 Location" at bounding box center [738, 85] width 107 height 22
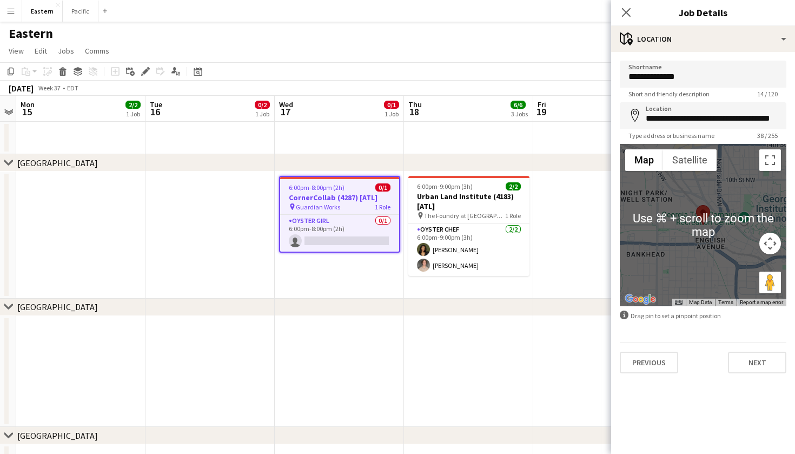
scroll to position [1, 0]
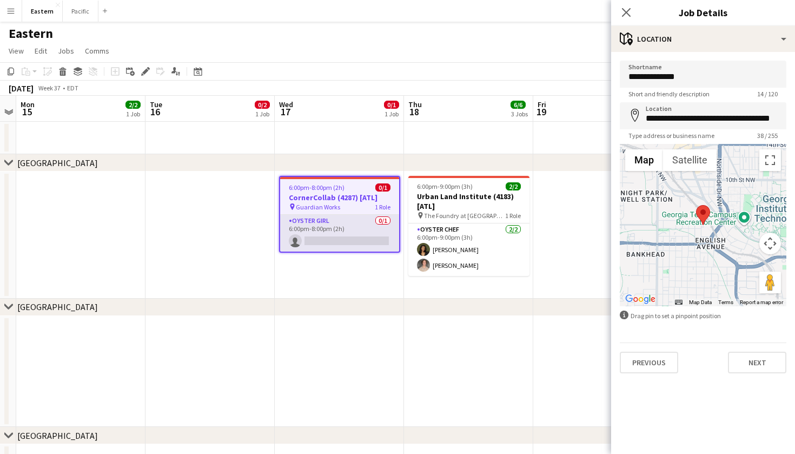
click at [340, 238] on app-card-role "Oyster Girl 0/1 6:00pm-8:00pm (2h) single-neutral-actions" at bounding box center [339, 233] width 119 height 37
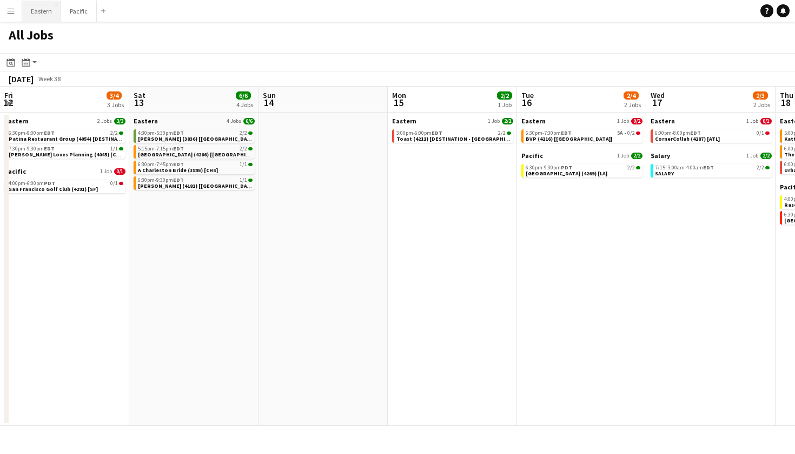
scroll to position [0, 398]
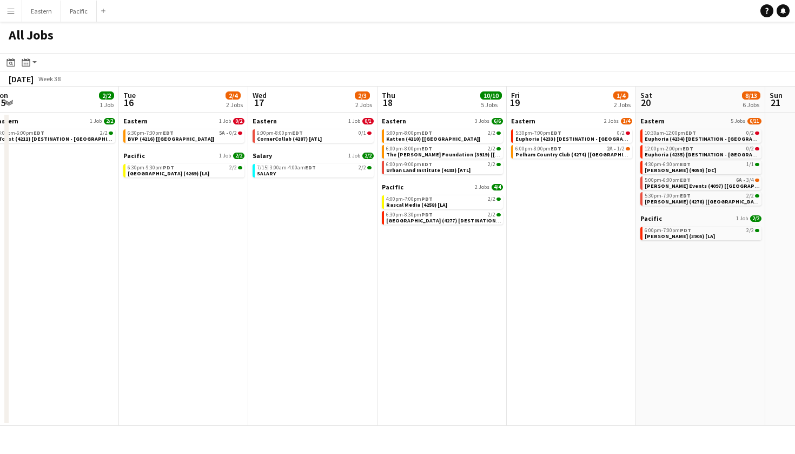
click at [11, 10] on app-icon "Menu" at bounding box center [10, 10] width 9 height 9
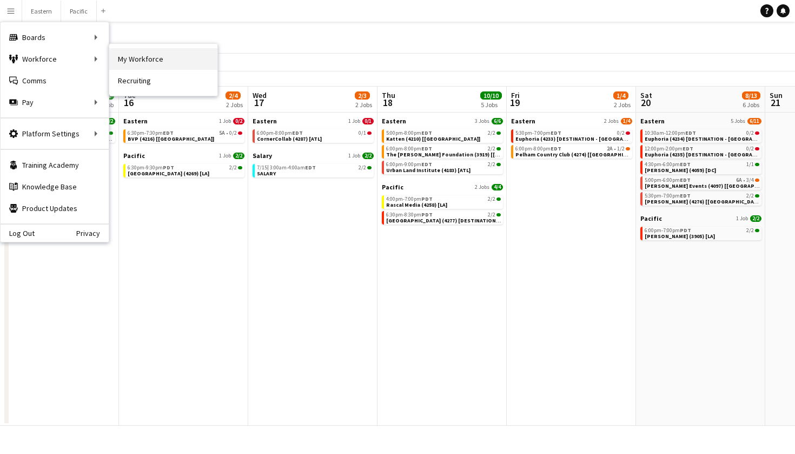
click at [202, 55] on link "My Workforce" at bounding box center [163, 59] width 108 height 22
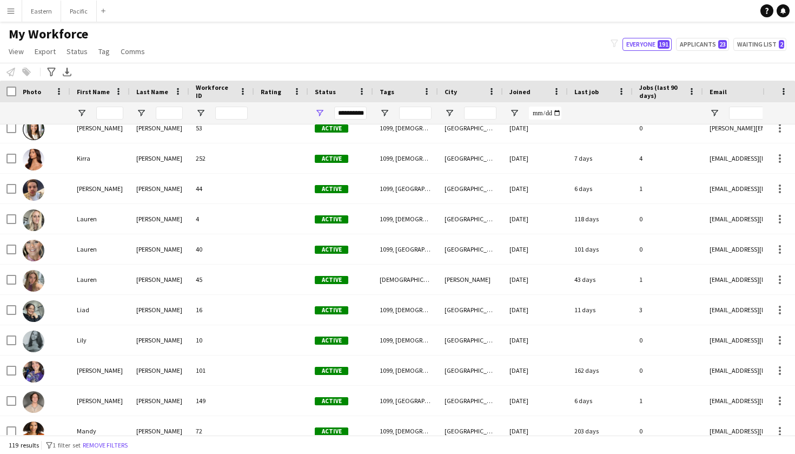
scroll to position [1876, 0]
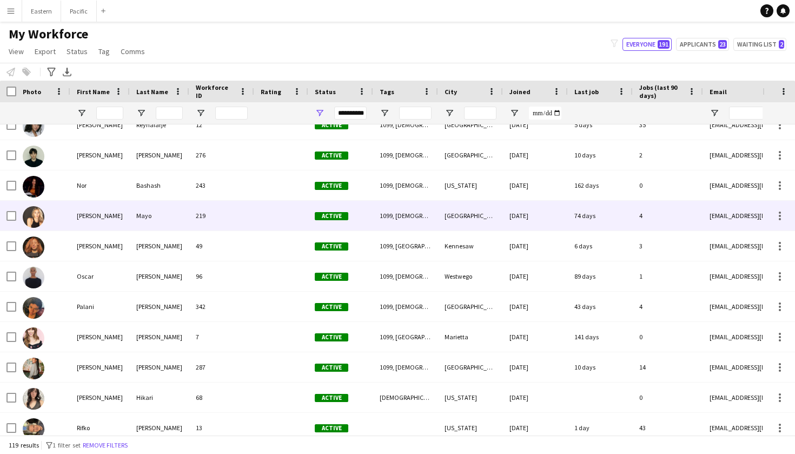
click at [122, 225] on div "Olivia" at bounding box center [99, 216] width 59 height 30
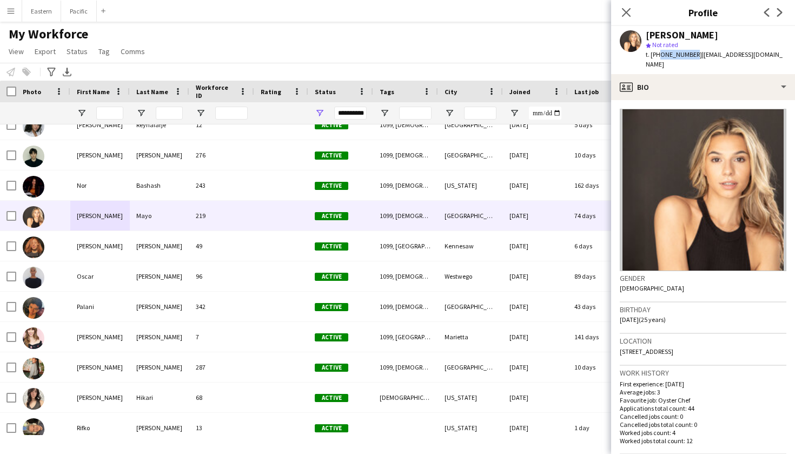
drag, startPoint x: 688, startPoint y: 55, endPoint x: 657, endPoint y: 55, distance: 31.4
click at [657, 55] on span "t. +19178904831" at bounding box center [674, 54] width 56 height 8
copy span "9178904831"
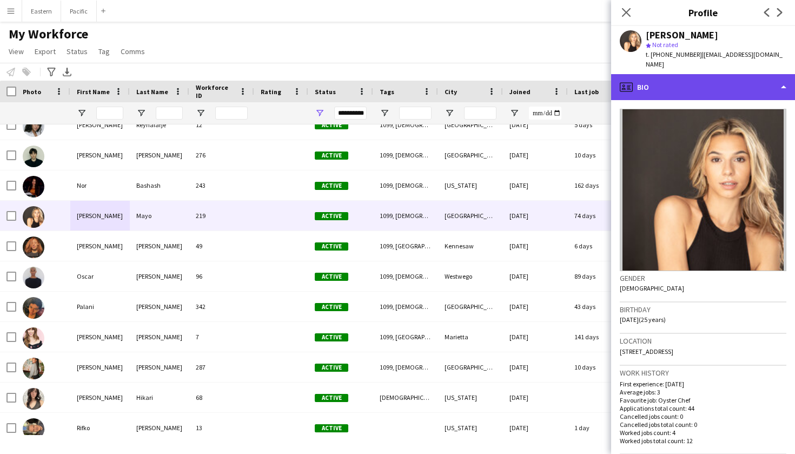
click at [742, 82] on div "profile Bio" at bounding box center [703, 87] width 184 height 26
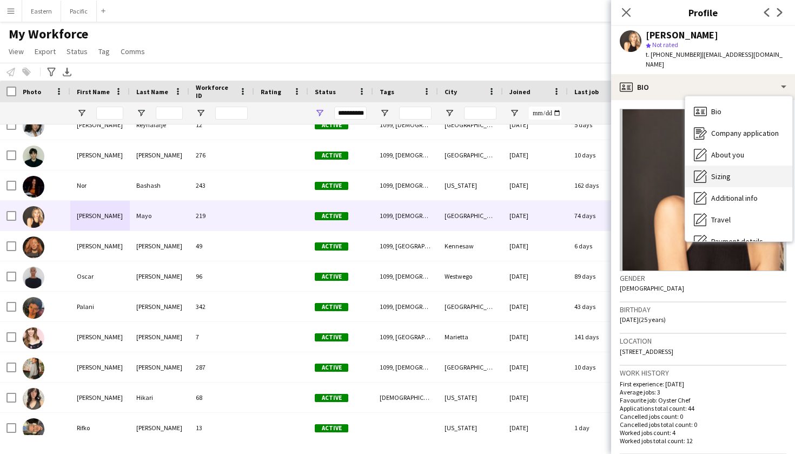
click at [725, 171] on span "Sizing" at bounding box center [720, 176] width 19 height 10
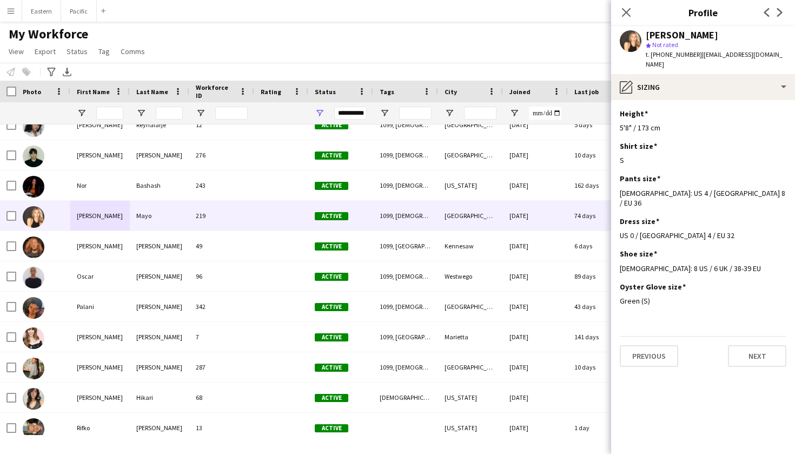
drag, startPoint x: 767, startPoint y: 55, endPoint x: 694, endPoint y: 56, distance: 73.5
click at [694, 56] on div "Olivia Mayo star Not rated t. +19178904831 | itsoliviamayo@gmail.com" at bounding box center [703, 50] width 184 height 48
copy span "itsoliviamayo@gmail.com"
click at [694, 56] on span "| itsoliviamayo@gmail.com" at bounding box center [714, 59] width 137 height 18
